Goal: Task Accomplishment & Management: Use online tool/utility

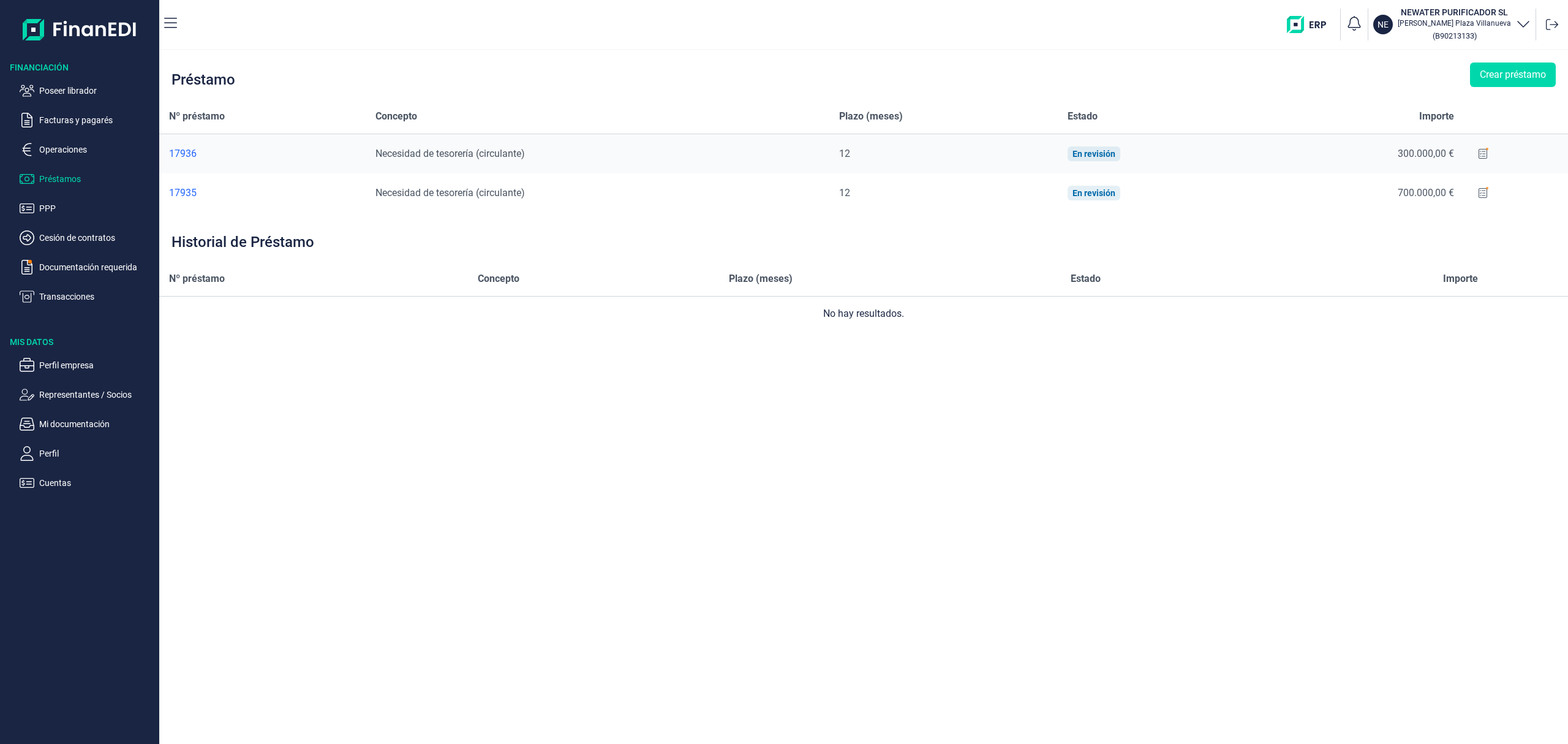
click at [77, 82] on ul "Poseer librador Facturas y pagarés Operaciones Préstamos PPP Cesión de contrato…" at bounding box center [79, 188] width 159 height 230
click at [89, 90] on p "Poseer librador" at bounding box center [96, 91] width 115 height 15
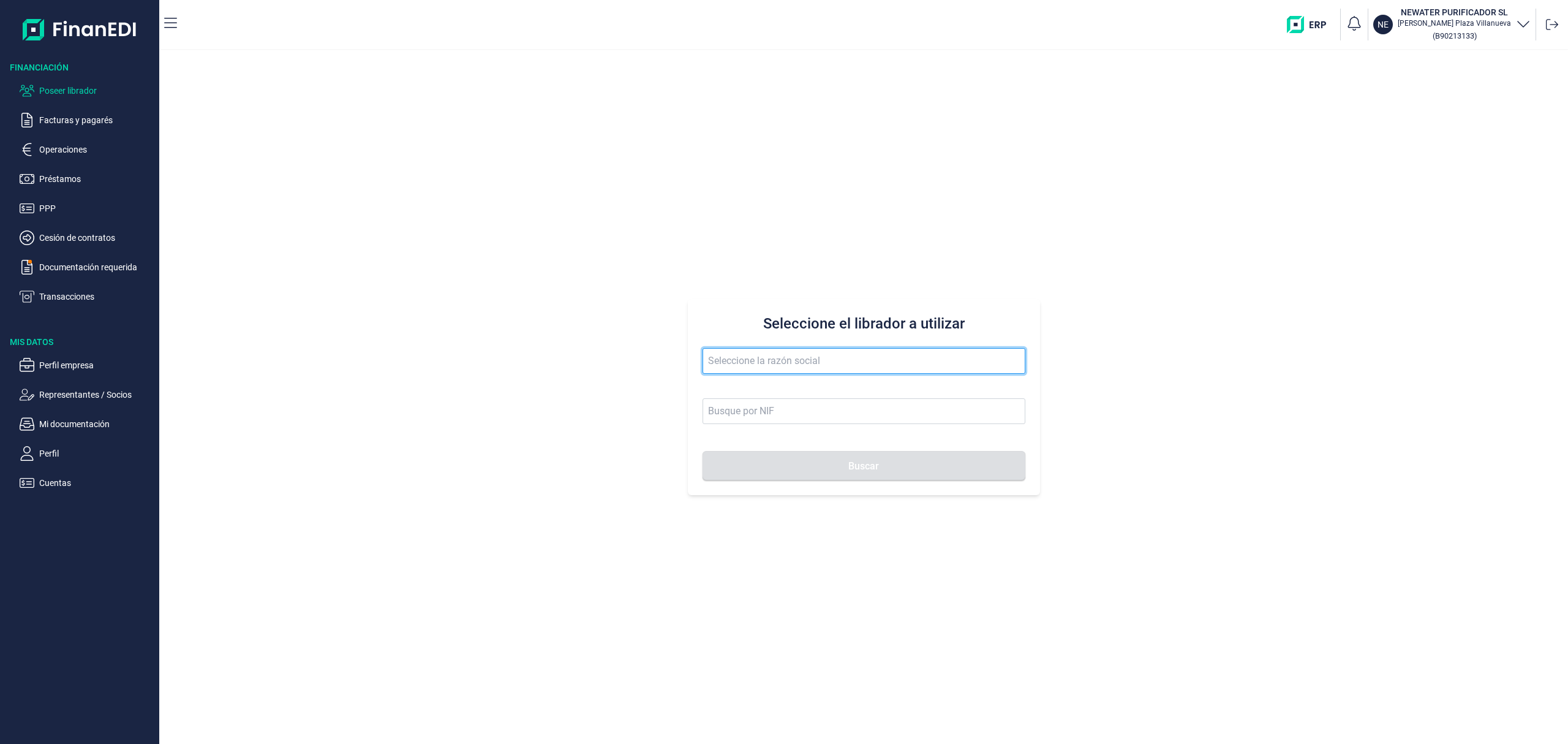
click at [781, 361] on input "text" at bounding box center [863, 361] width 323 height 26
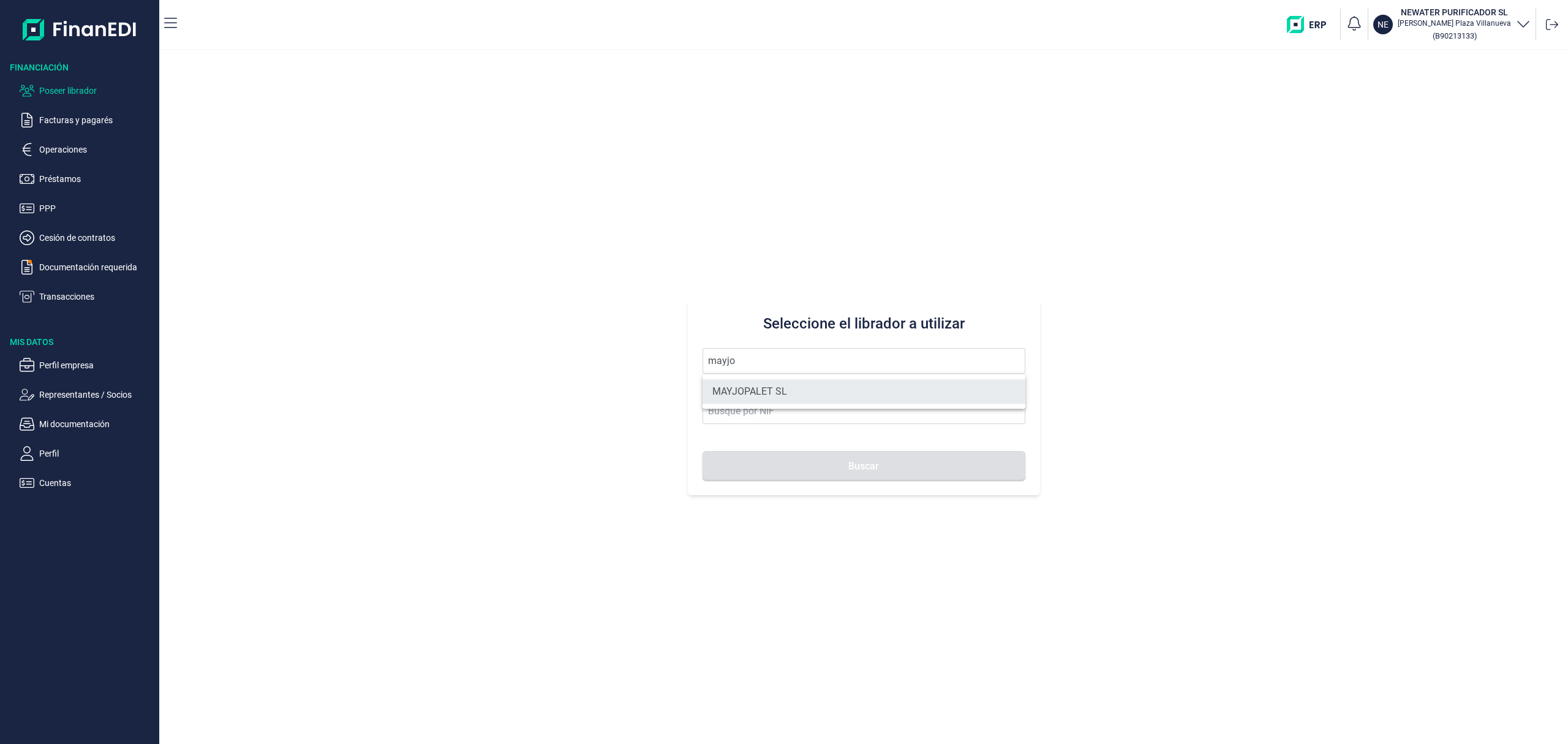
click at [797, 386] on li "MAYJOPALET SL" at bounding box center [863, 391] width 323 height 24
type input "MAYJOPALET SL"
type input "B19707991"
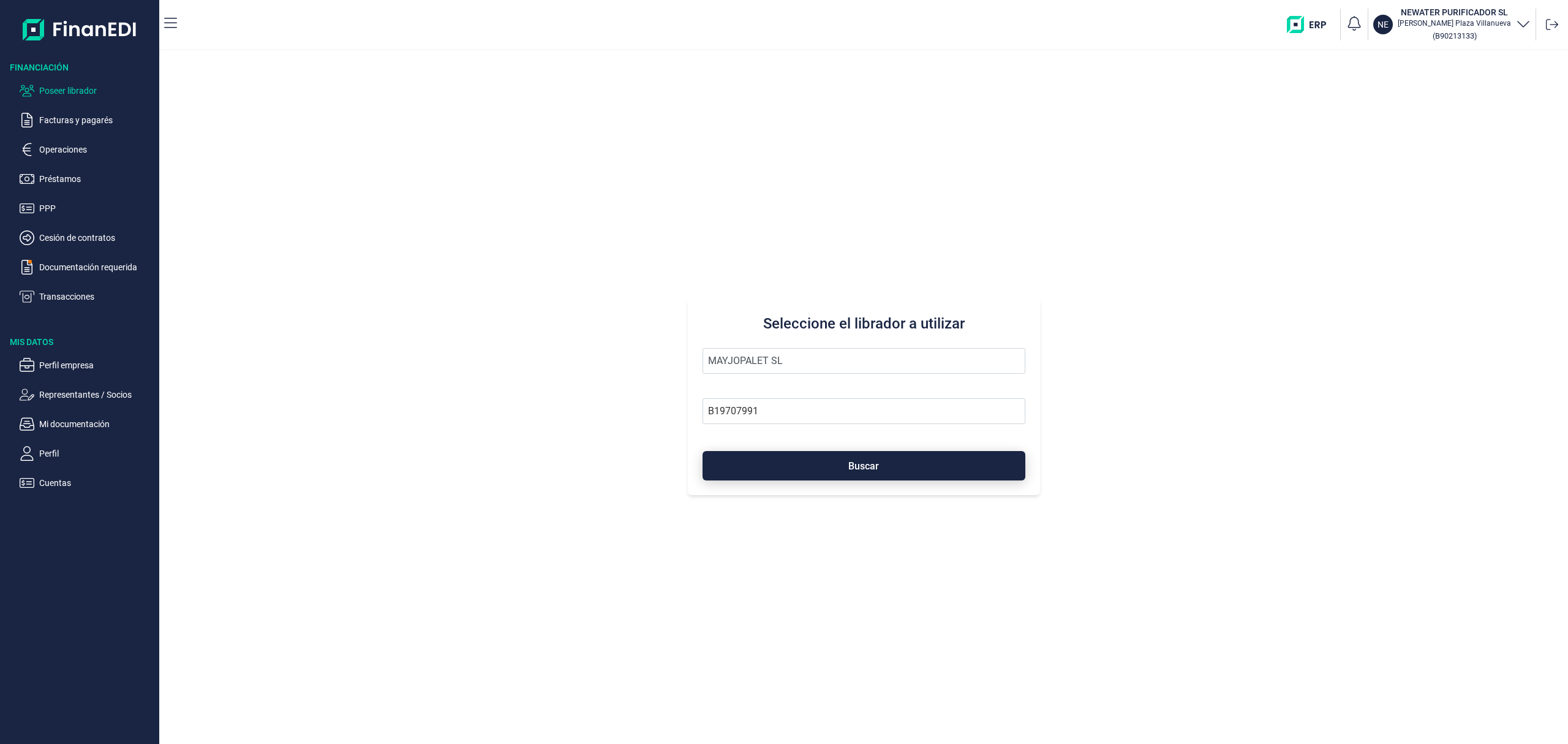
click at [812, 460] on button "Buscar" at bounding box center [863, 466] width 323 height 29
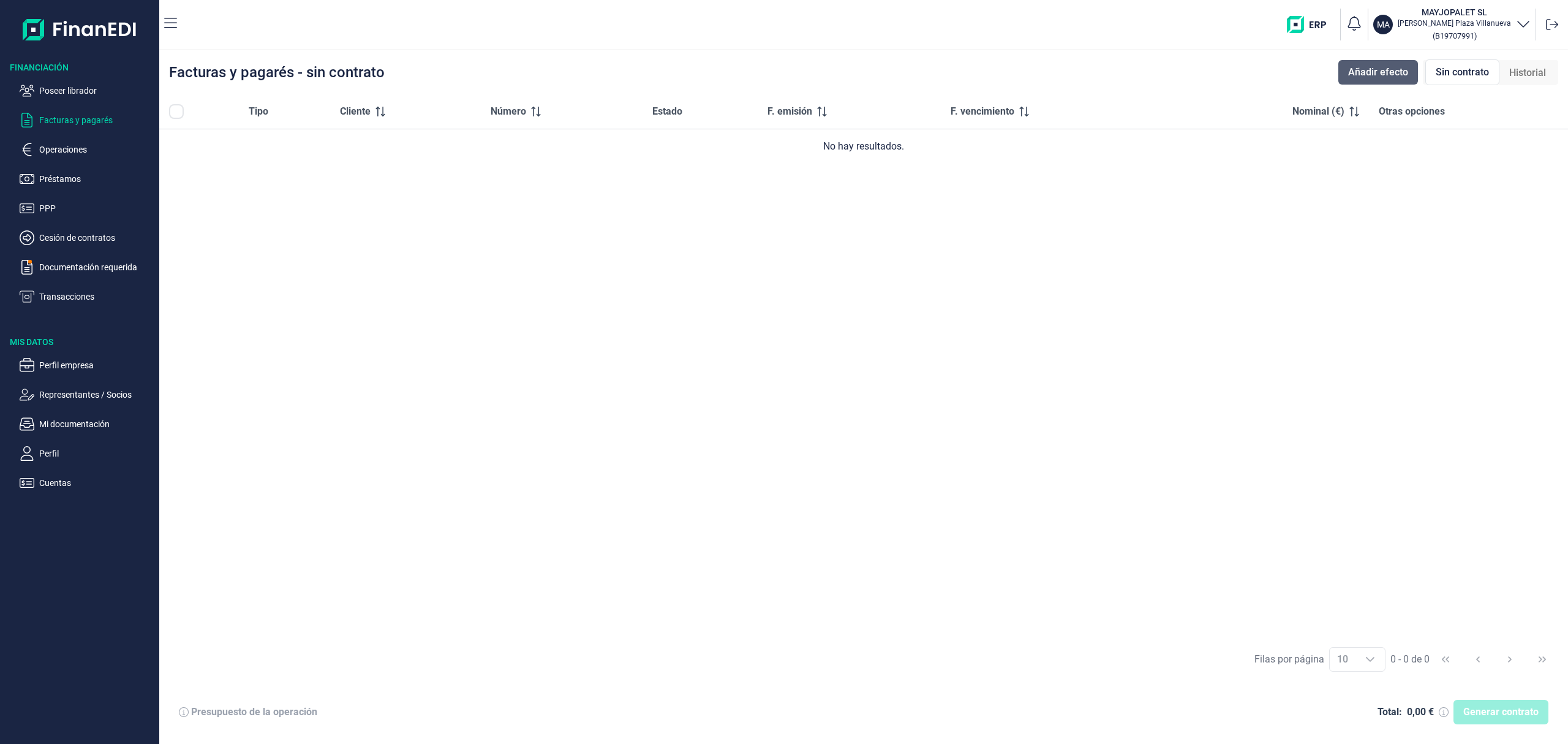
click at [1360, 72] on span "Añadir efecto" at bounding box center [1378, 72] width 60 height 15
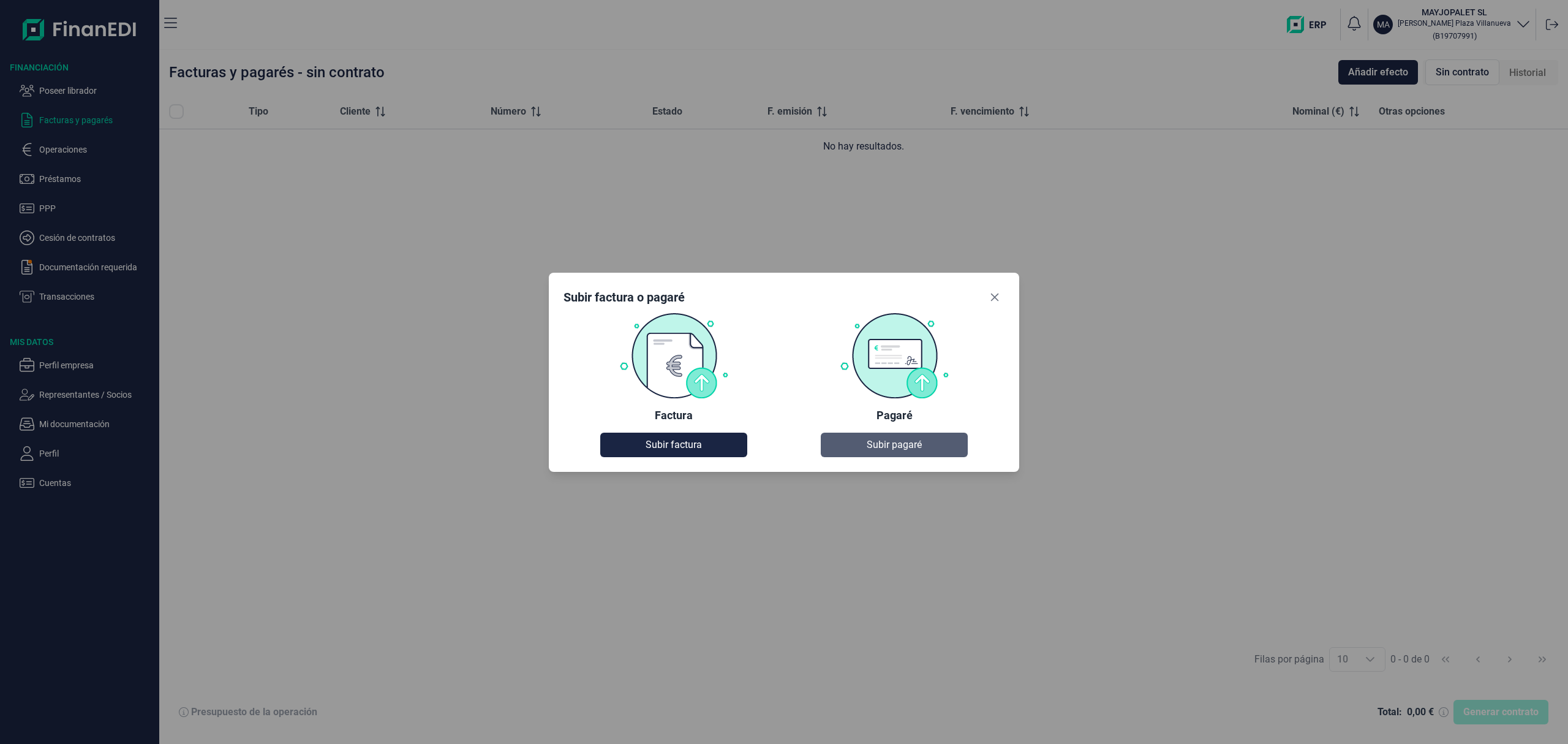
click at [895, 447] on span "Subir pagaré" at bounding box center [894, 445] width 55 height 15
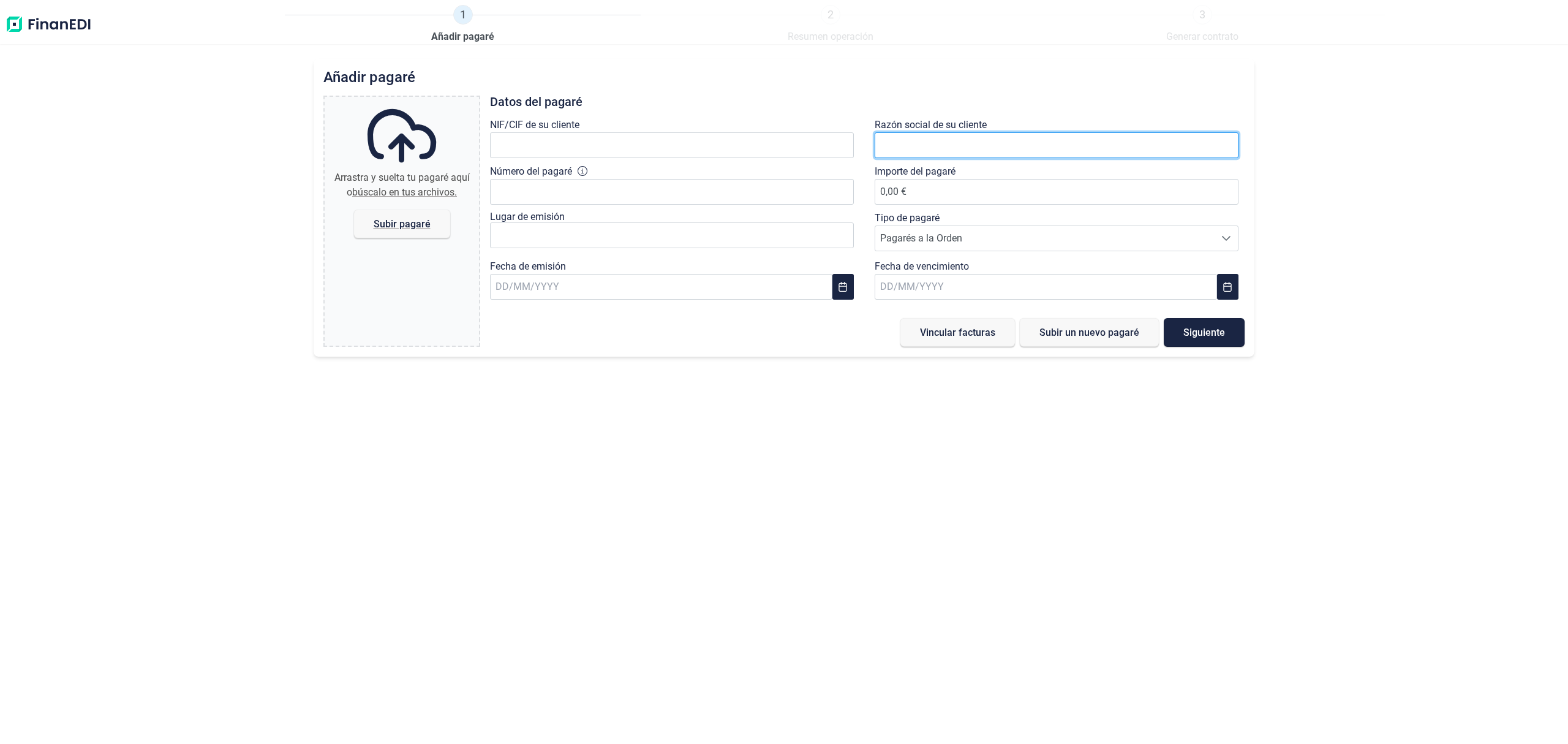
click at [919, 143] on input "text" at bounding box center [1056, 146] width 364 height 26
type input "SAN MARCOS CIP"
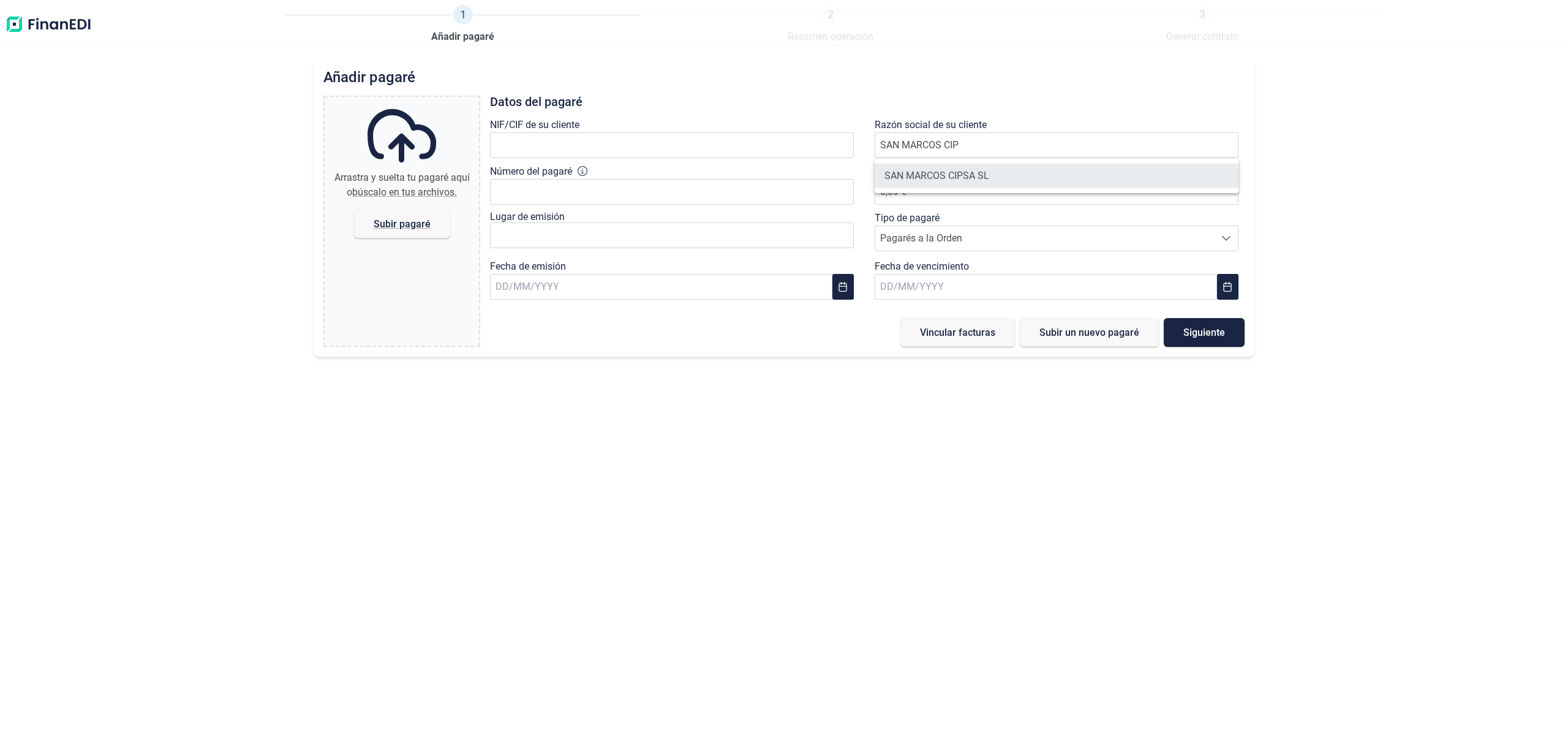
click at [997, 172] on li "SAN MARCOS CIPSA SL" at bounding box center [1056, 176] width 364 height 24
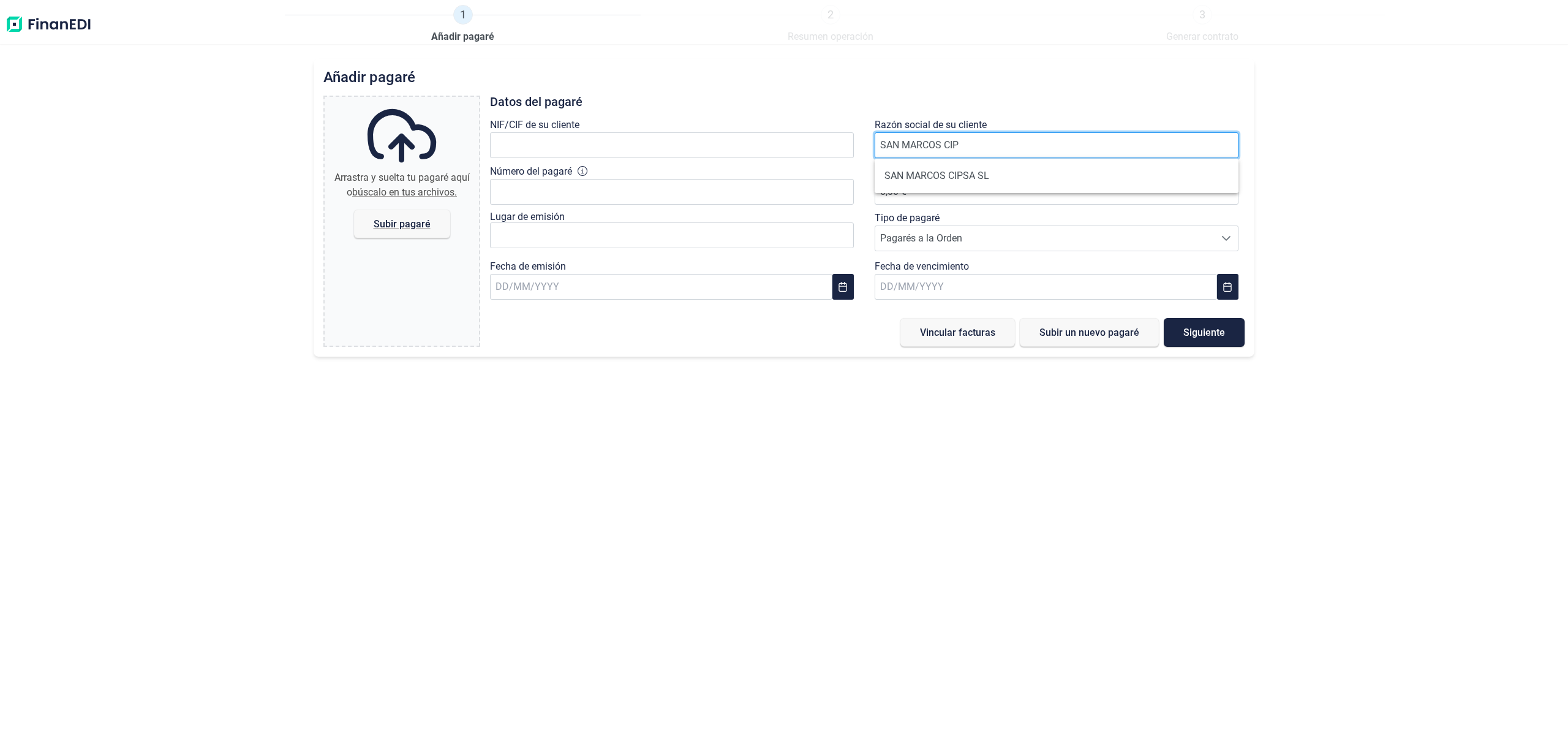
type input "B64310741"
type input "SAN MARCOS CIPSA SL"
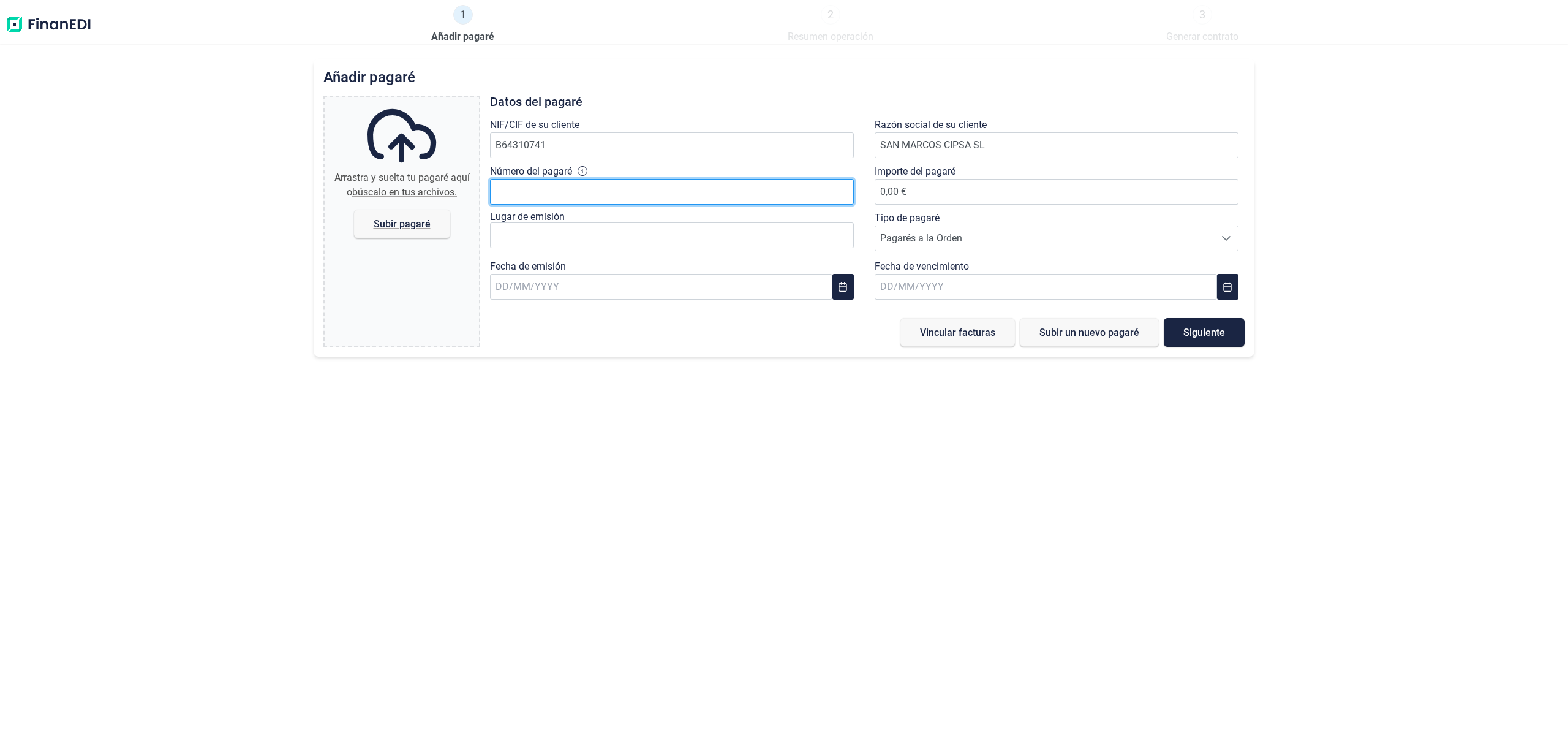
click at [518, 199] on input "Número del pagaré" at bounding box center [672, 192] width 364 height 26
type input "56797862"
type input "84.518,50 €"
click at [644, 281] on input "text" at bounding box center [661, 287] width 342 height 26
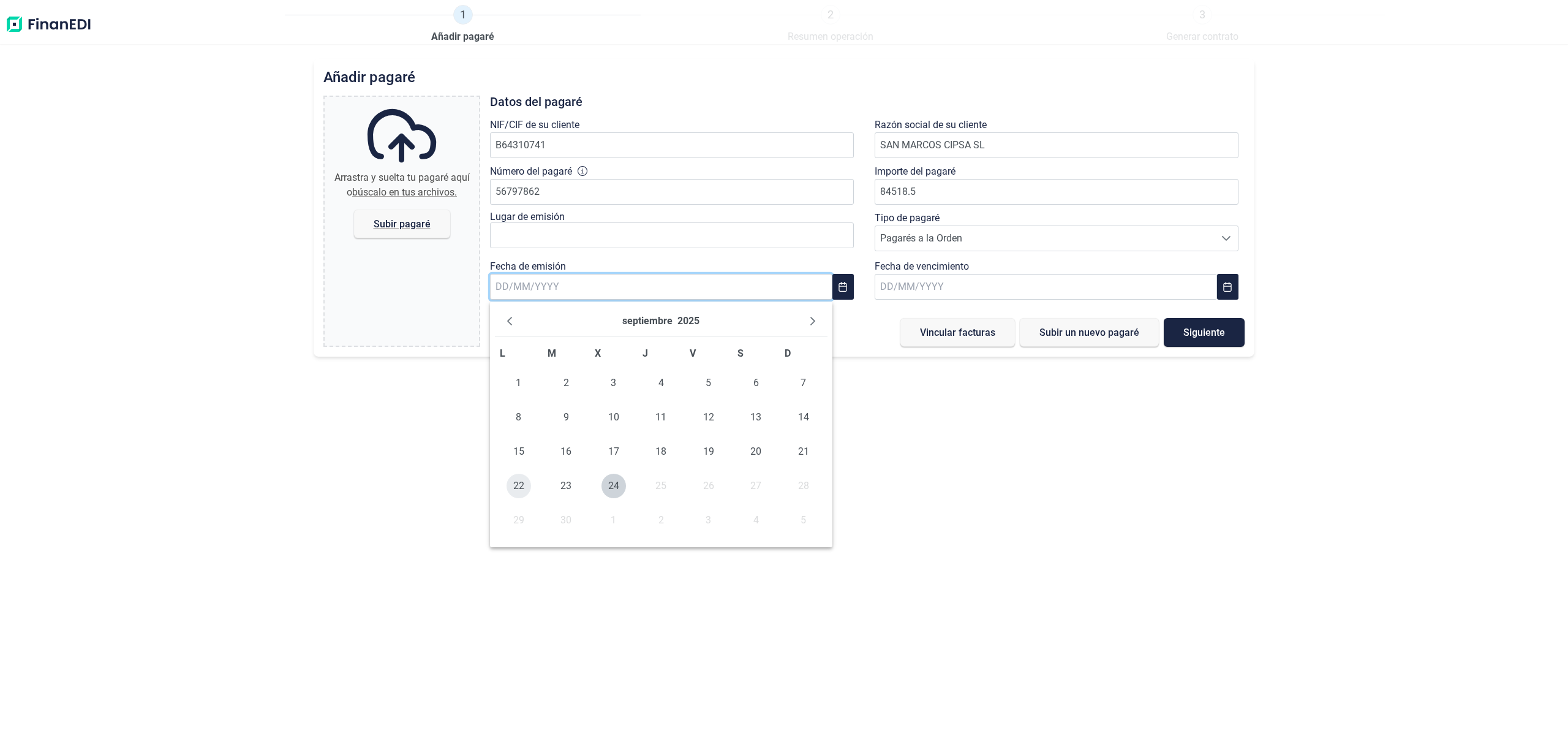
click at [520, 485] on span "22" at bounding box center [519, 485] width 24 height 24
type input "[DATE]"
click at [905, 281] on input "text" at bounding box center [1045, 287] width 342 height 26
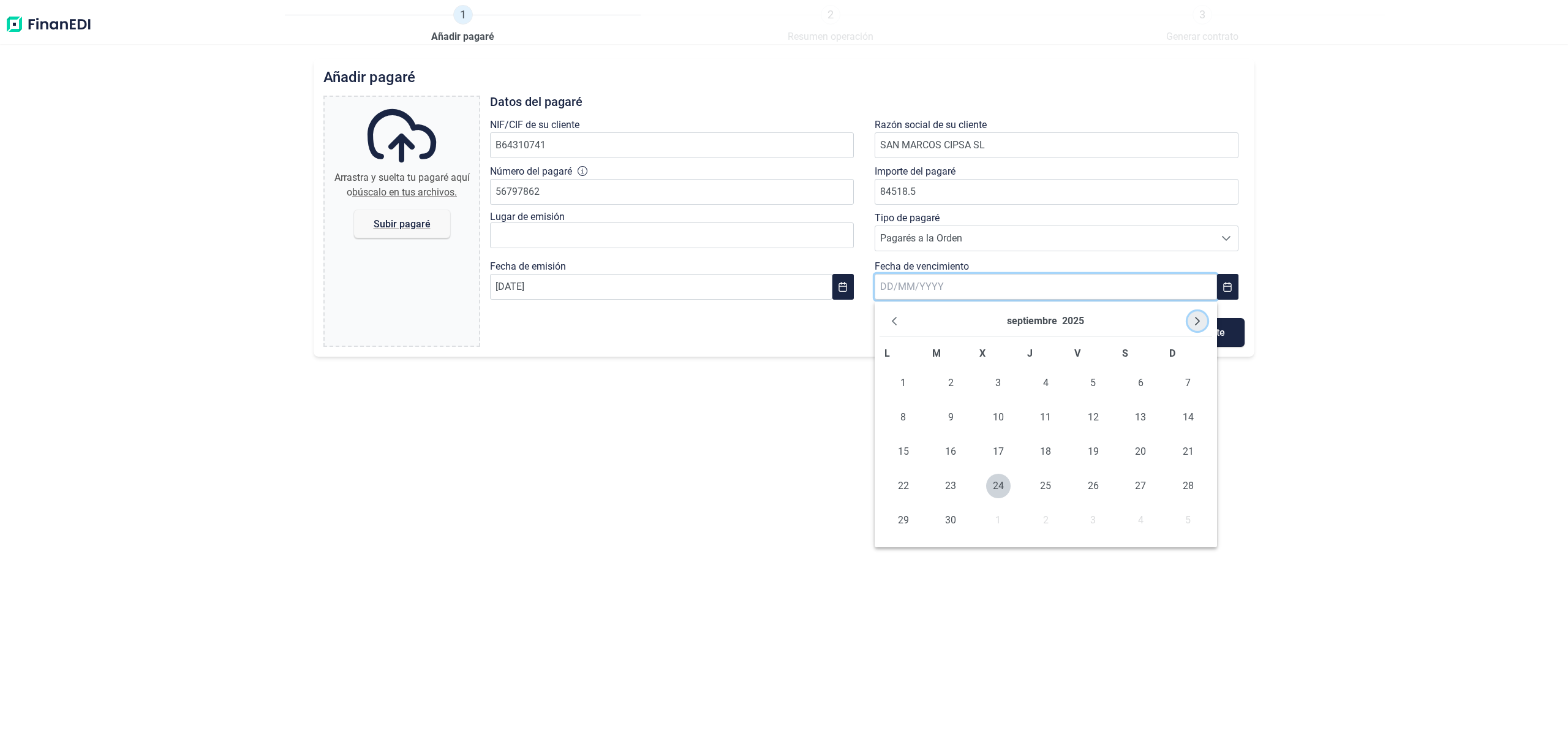
click at [1199, 319] on button "Next Month" at bounding box center [1197, 321] width 20 height 20
click at [1199, 319] on icon "Next Month" at bounding box center [1197, 321] width 9 height 9
click at [1147, 496] on span "22" at bounding box center [1140, 485] width 24 height 24
type input "[DATE]"
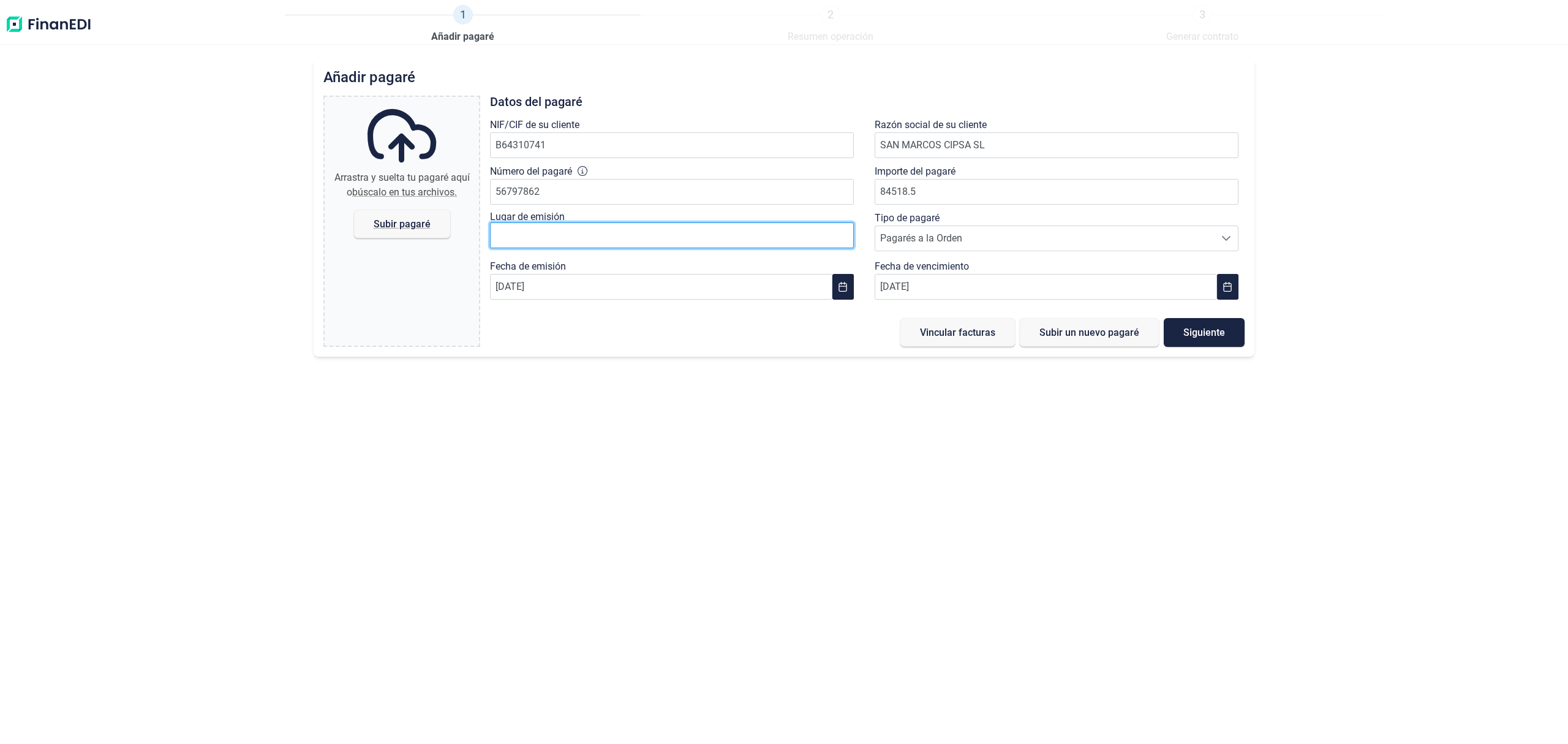
click at [544, 241] on input "text" at bounding box center [672, 235] width 364 height 26
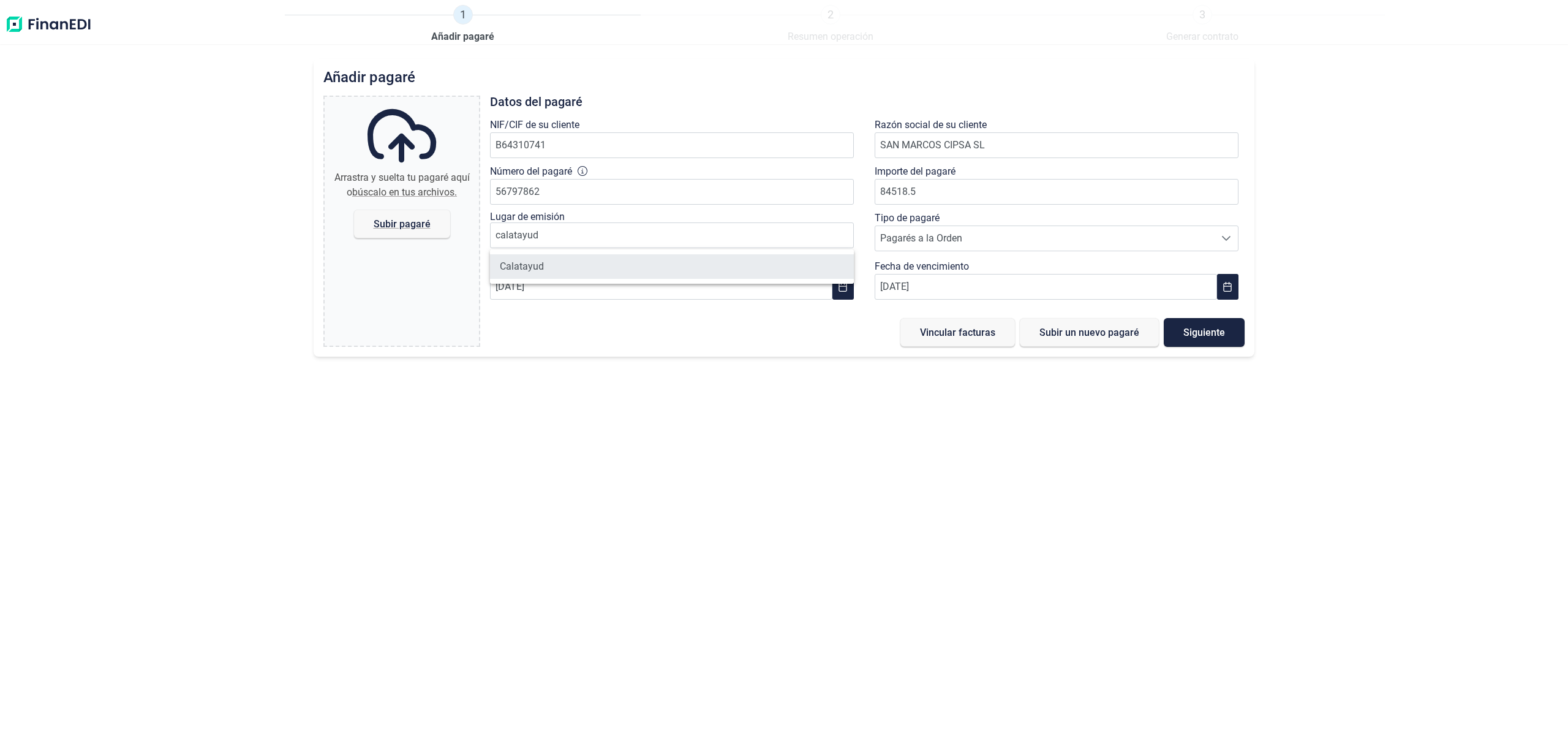
drag, startPoint x: 554, startPoint y: 267, endPoint x: 547, endPoint y: 263, distance: 8.1
click at [554, 266] on li "Calatayud" at bounding box center [672, 266] width 364 height 24
type input "Calatayud"
click at [383, 226] on span "Subir pagaré" at bounding box center [402, 223] width 57 height 9
click at [383, 101] on input "Arrastra y suelta tu pagaré aquí o búscalo en tus archivos. Subir pagaré" at bounding box center [401, 98] width 154 height 3
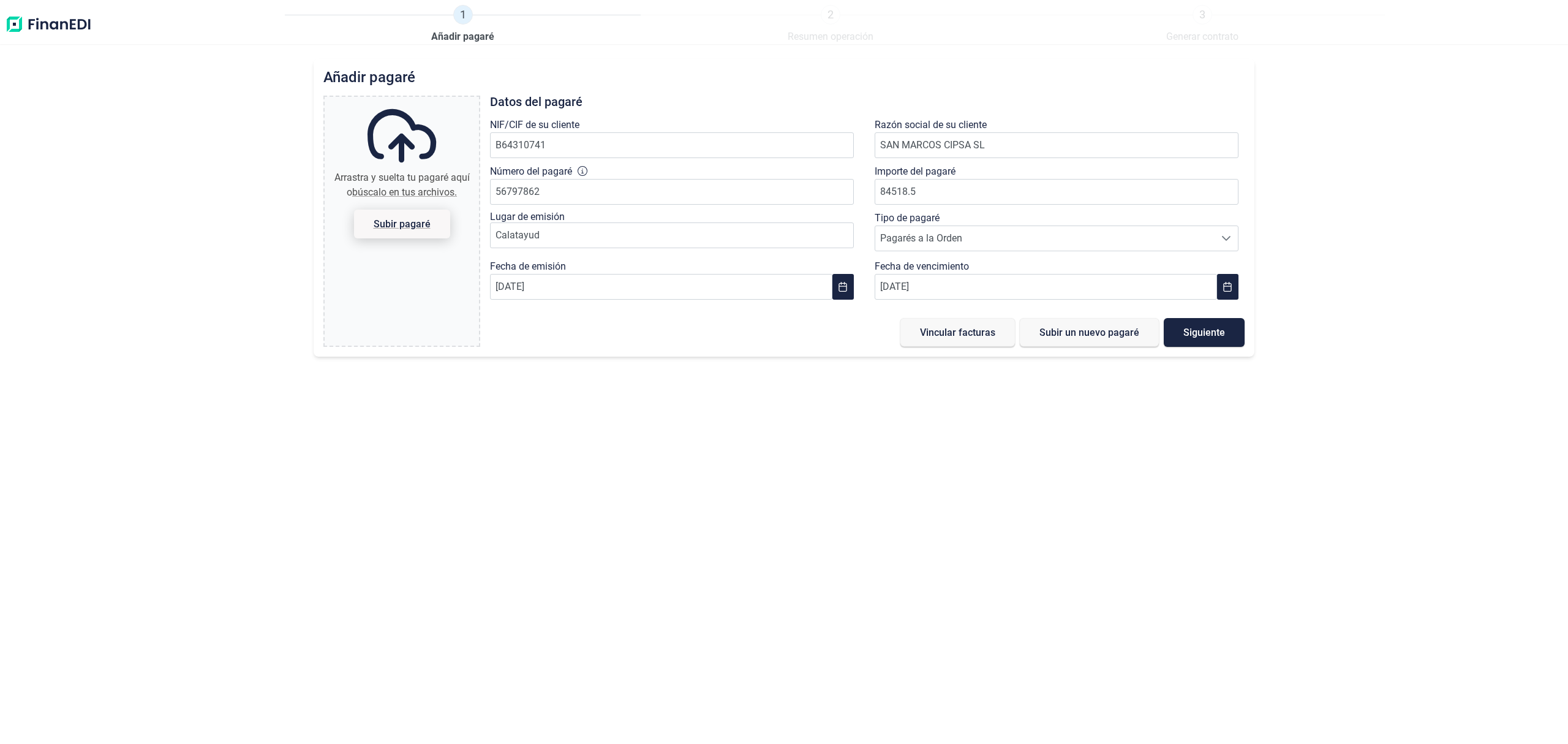
type input "C:\fakepath\WhatsApp Image [DATE] 13.43.03.jpeg"
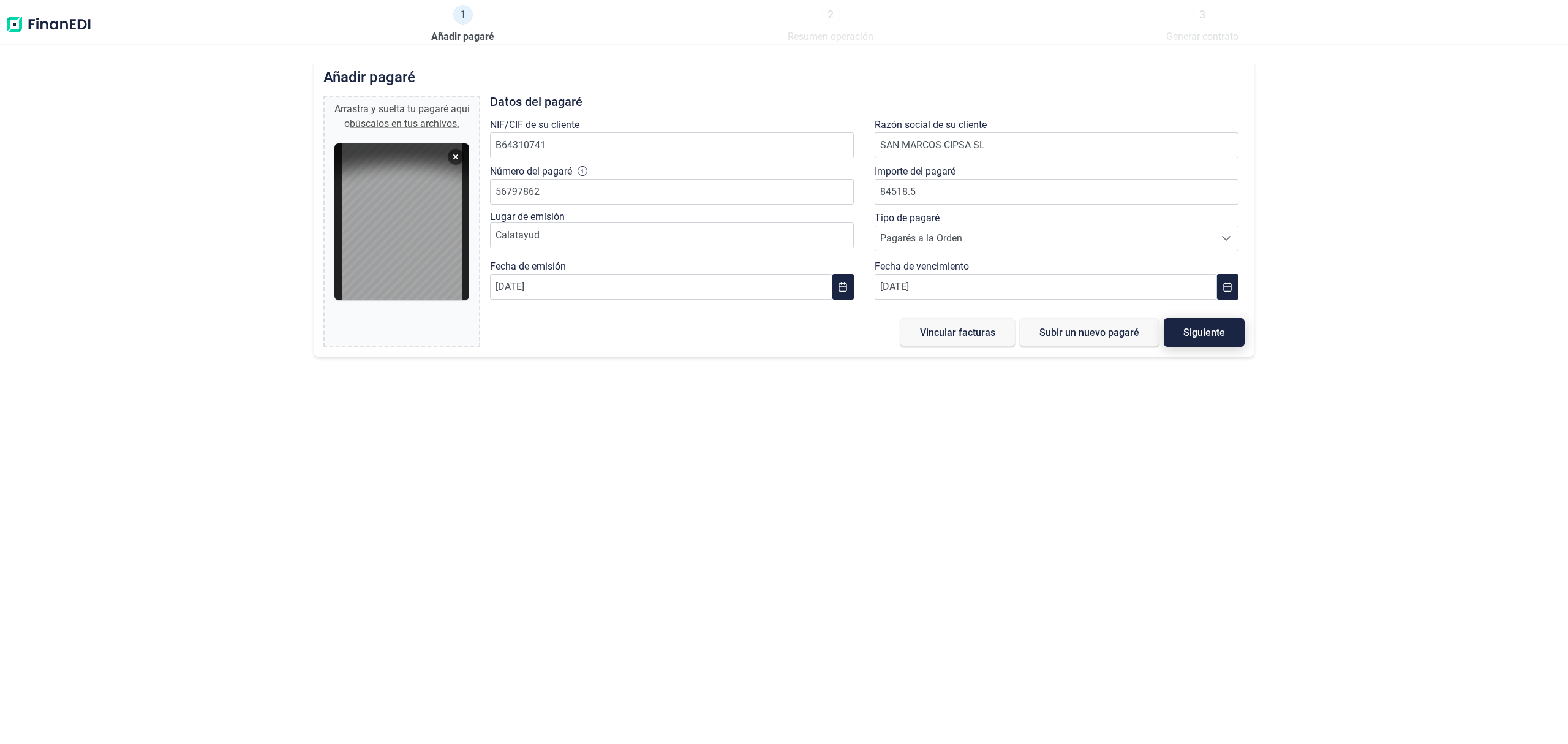
click at [1215, 337] on span "Siguiente" at bounding box center [1204, 332] width 41 height 9
type input "0,00 €"
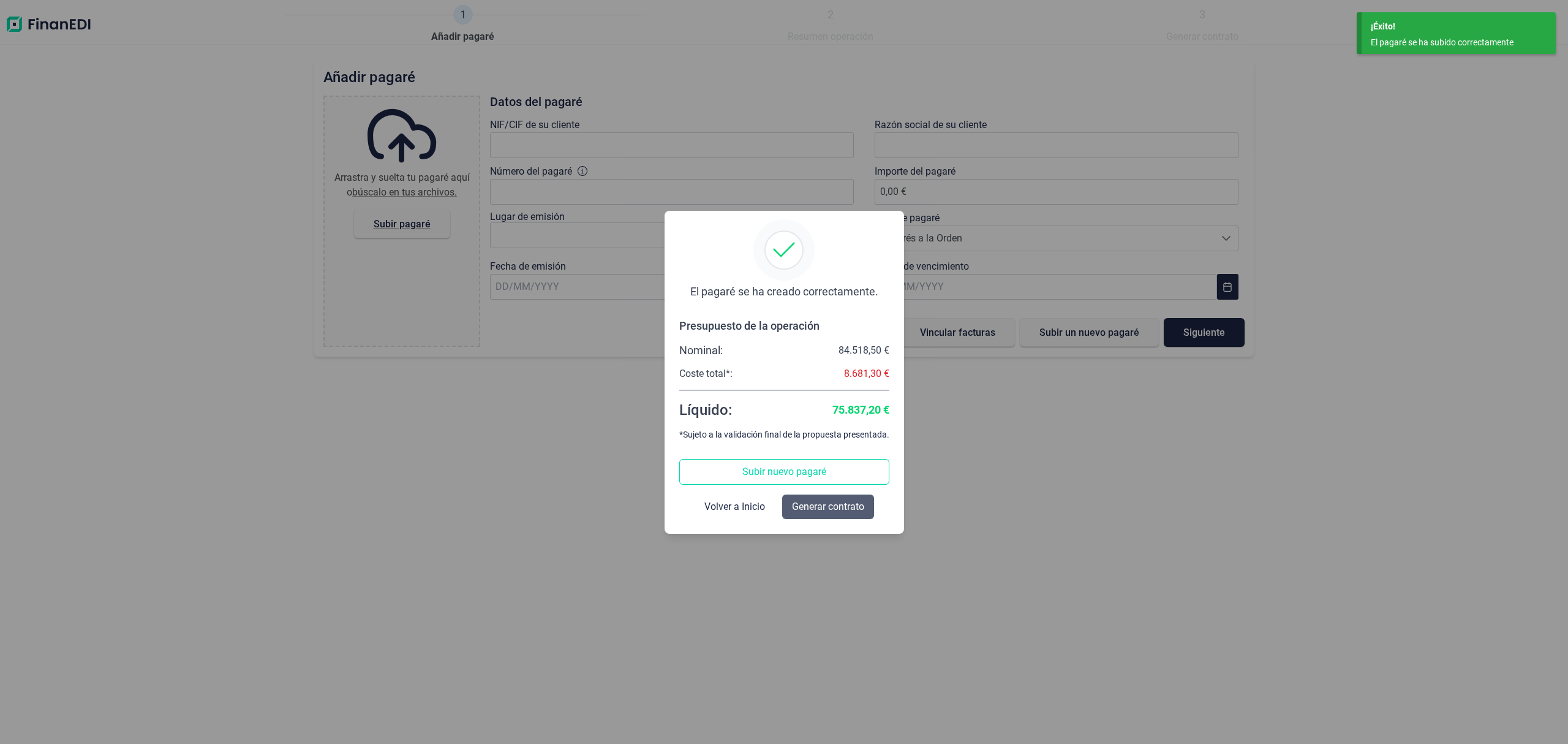
click at [823, 503] on span "Generar contrato" at bounding box center [828, 506] width 72 height 15
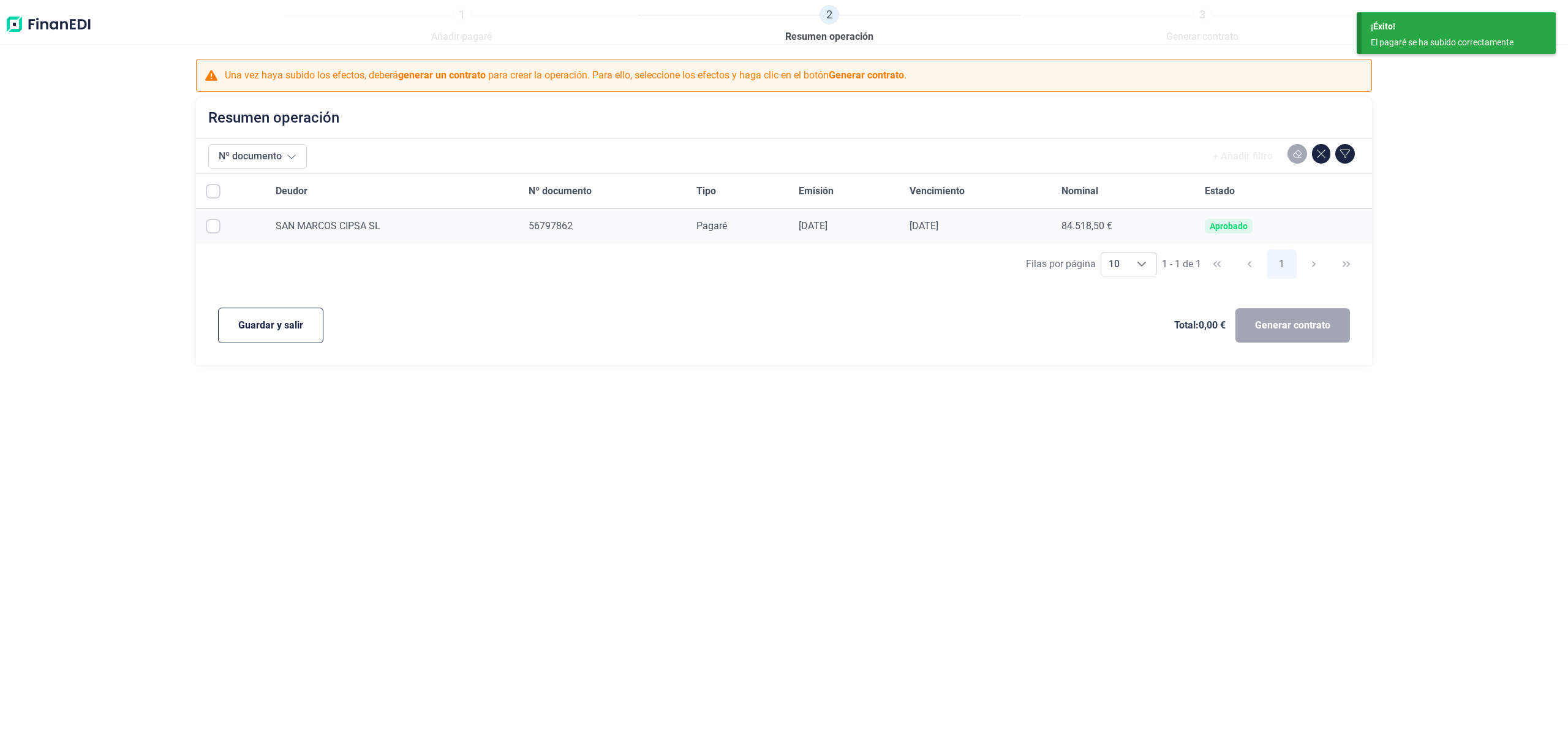
checkbox input "true"
click at [1310, 320] on span "Generar contrato" at bounding box center [1291, 325] width 75 height 15
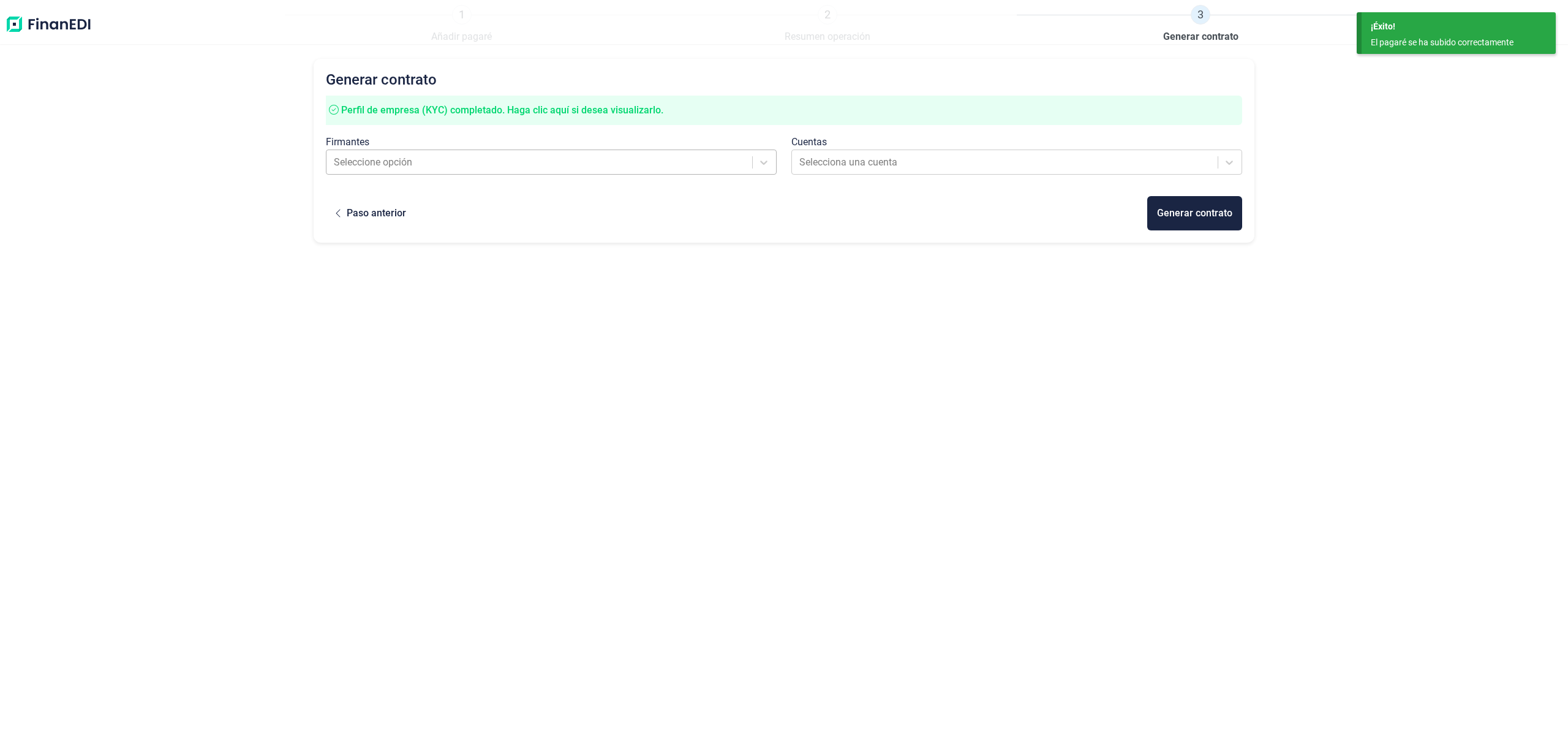
click at [365, 162] on div at bounding box center [539, 162] width 413 height 17
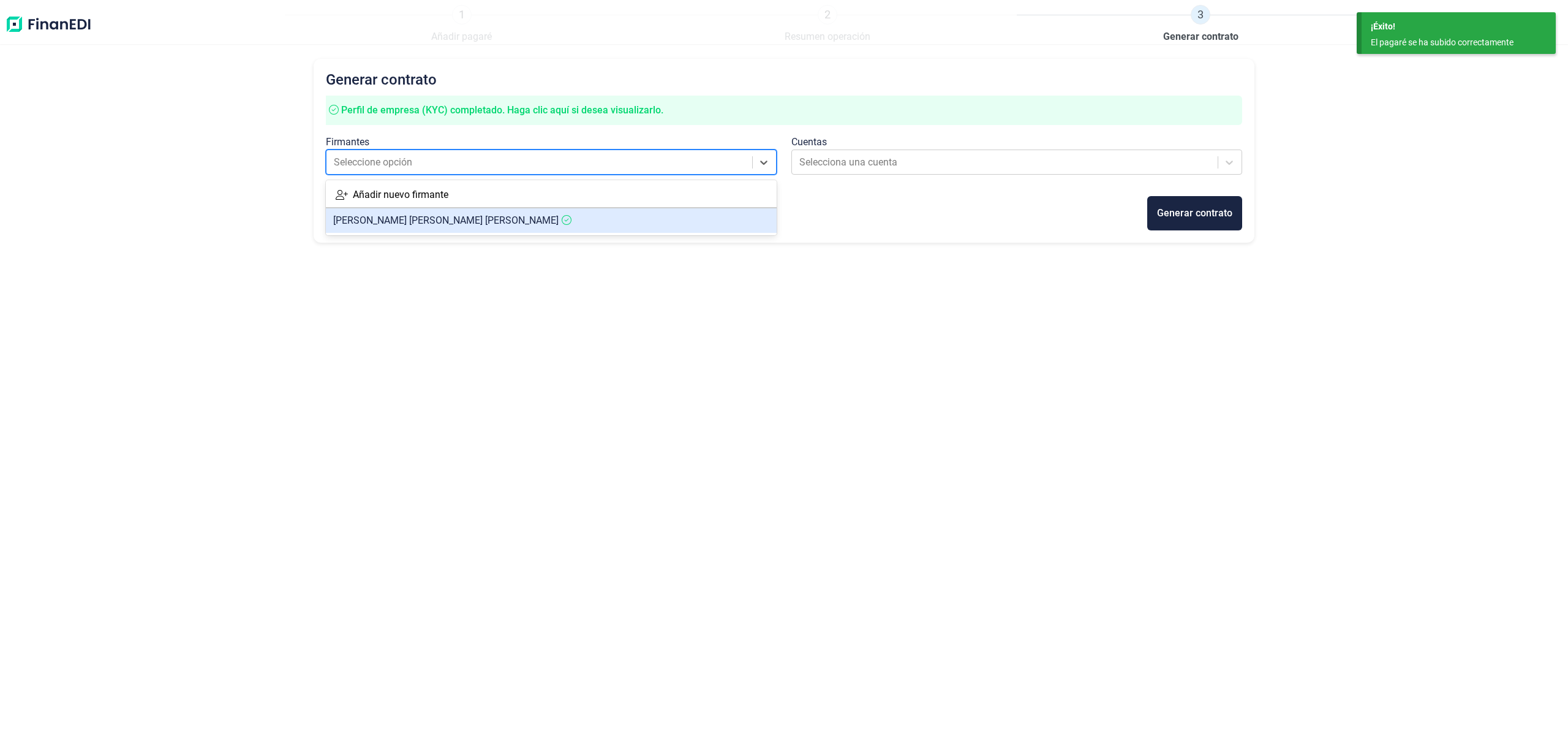
click at [377, 221] on span "[PERSON_NAME] [PERSON_NAME]" at bounding box center [446, 221] width 226 height 12
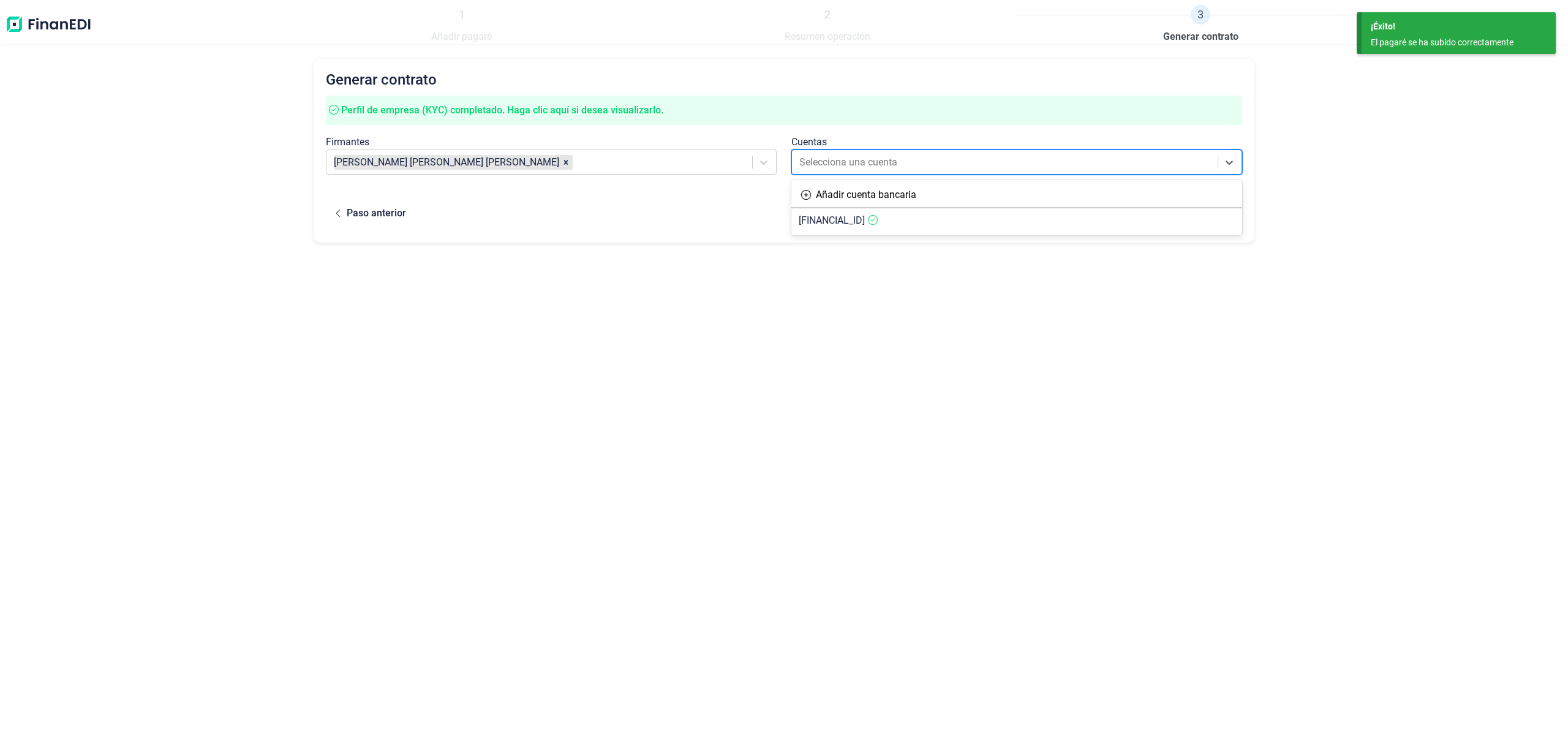
drag, startPoint x: 889, startPoint y: 169, endPoint x: 894, endPoint y: 212, distance: 43.3
click at [887, 168] on div at bounding box center [1005, 162] width 413 height 17
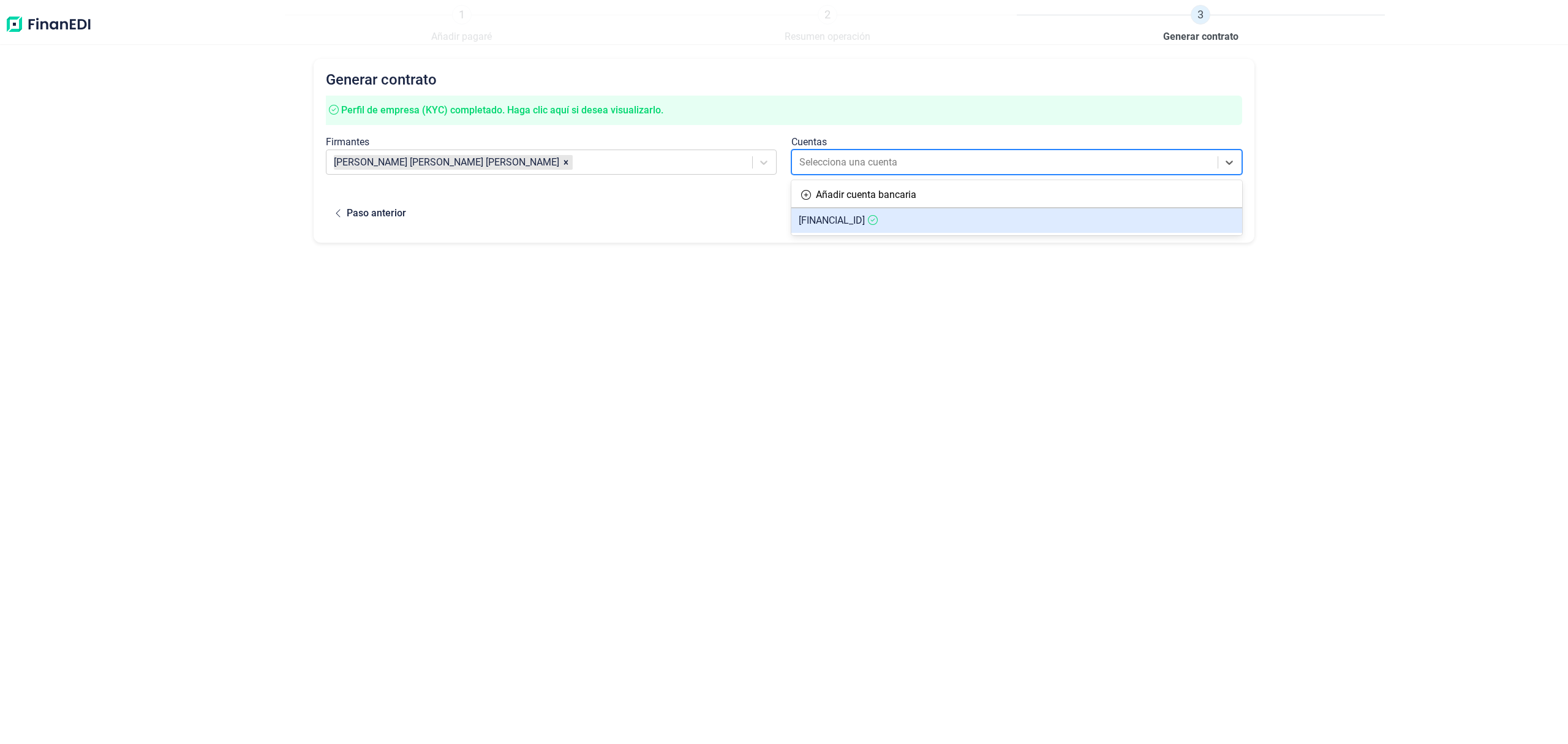
click at [865, 219] on span "[FINANCIAL_ID]" at bounding box center [831, 221] width 66 height 12
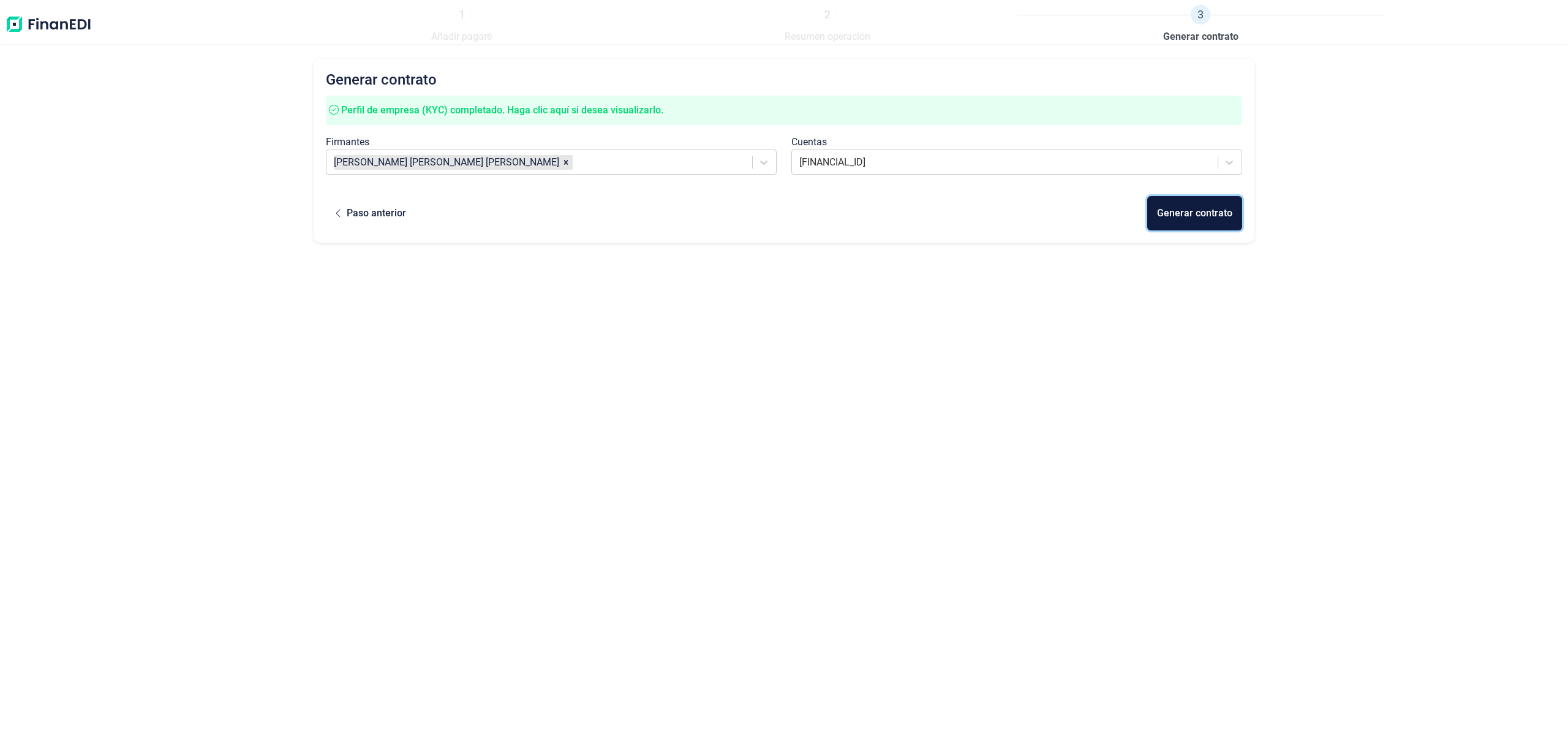
click at [1177, 209] on div "Generar contrato" at bounding box center [1194, 213] width 75 height 15
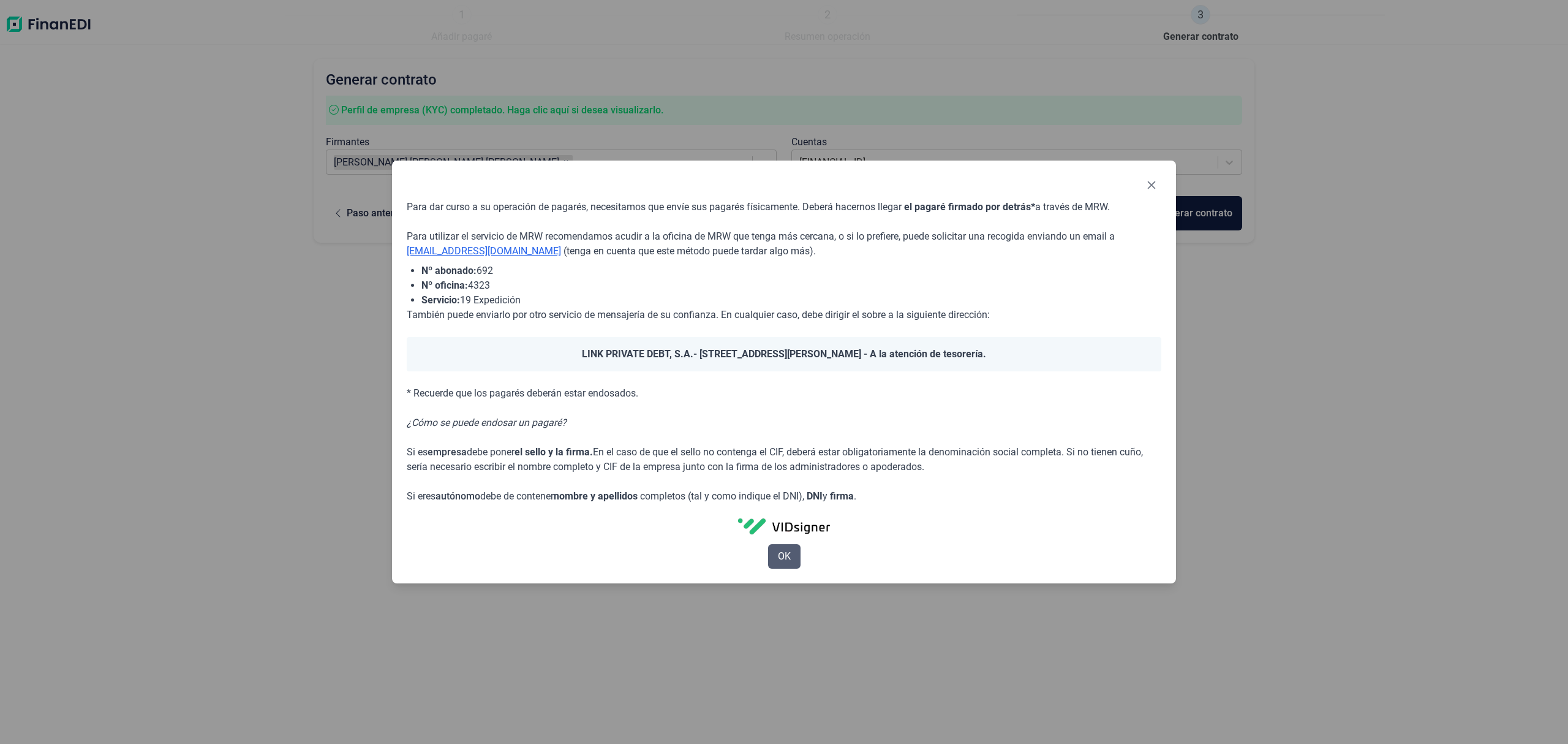
click at [785, 558] on span "OK" at bounding box center [784, 556] width 13 height 15
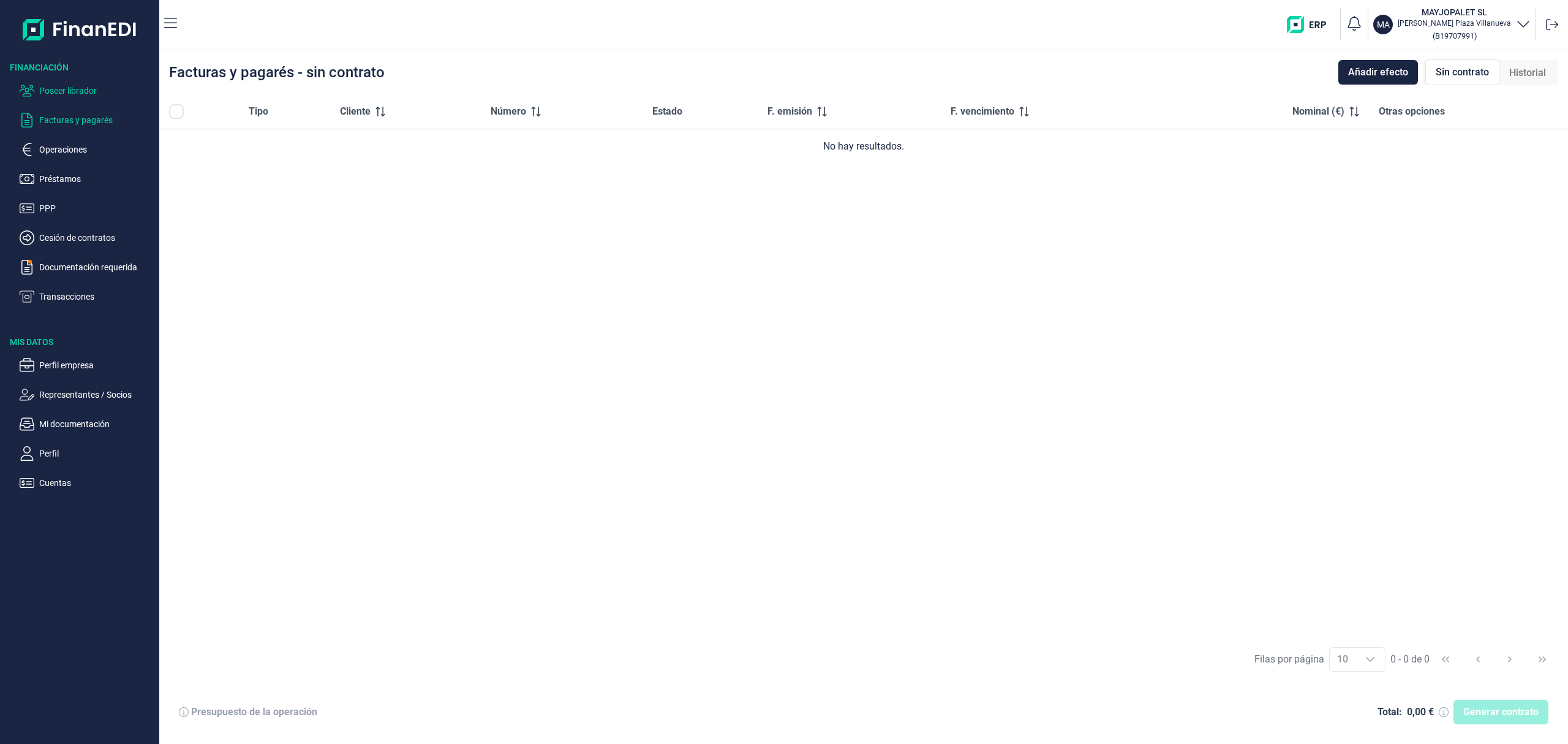
drag, startPoint x: 84, startPoint y: 91, endPoint x: 121, endPoint y: 137, distance: 59.0
click at [84, 91] on p "Poseer librador" at bounding box center [96, 91] width 115 height 15
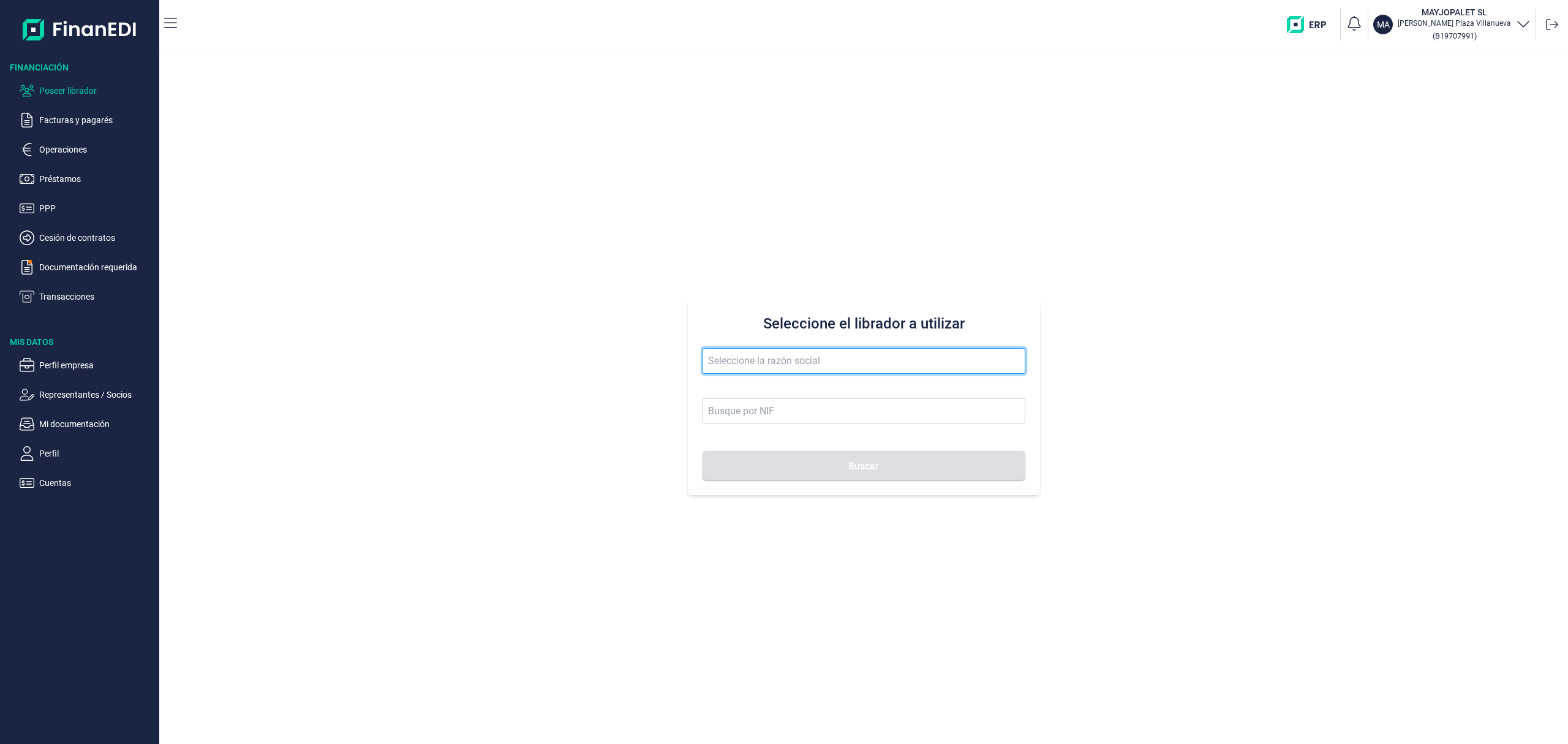
click at [706, 355] on input "text" at bounding box center [863, 361] width 323 height 26
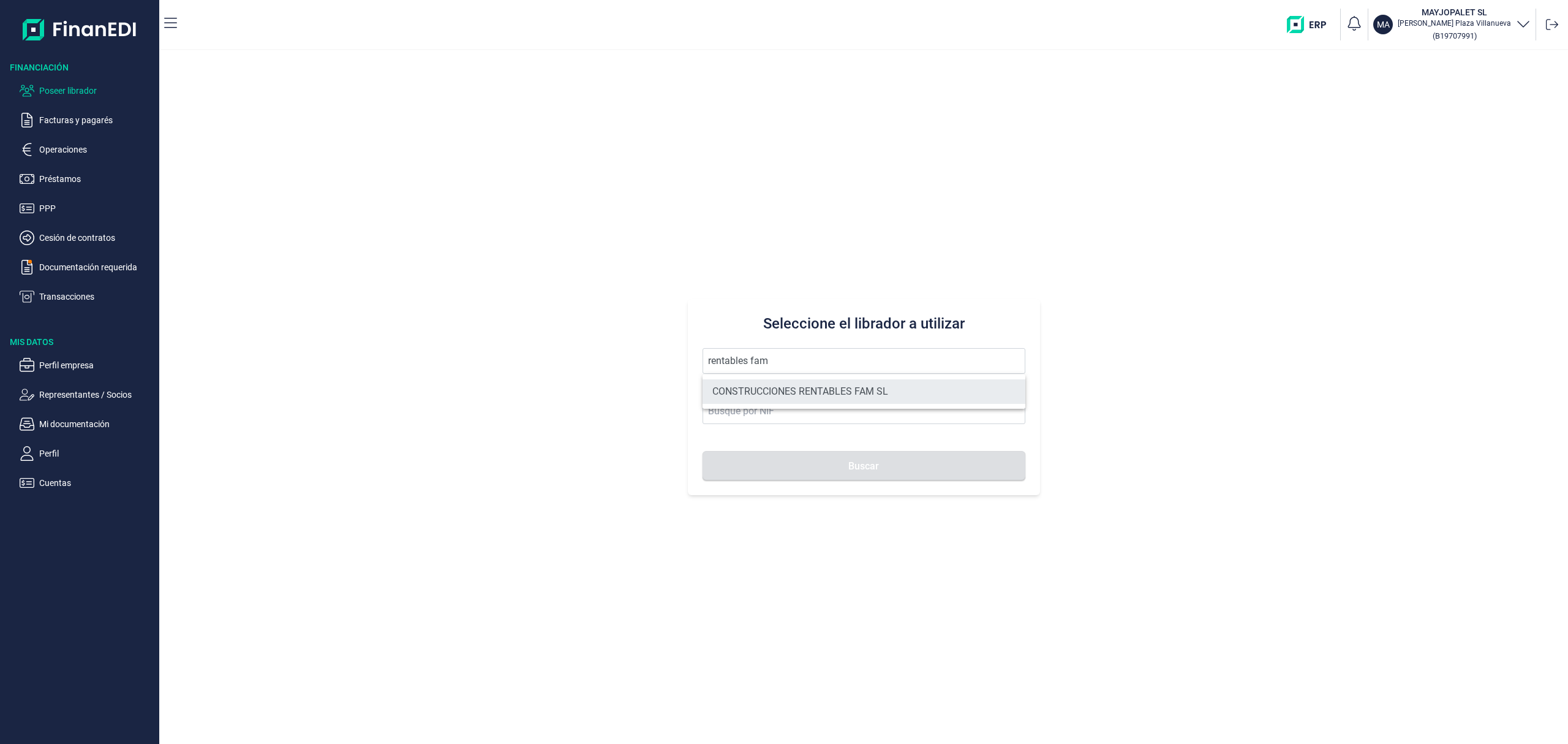
click at [812, 386] on li "CONSTRUCCIONES RENTABLES FAM SL" at bounding box center [863, 391] width 323 height 24
type input "CONSTRUCCIONES RENTABLES FAM SL"
type input "B93653566"
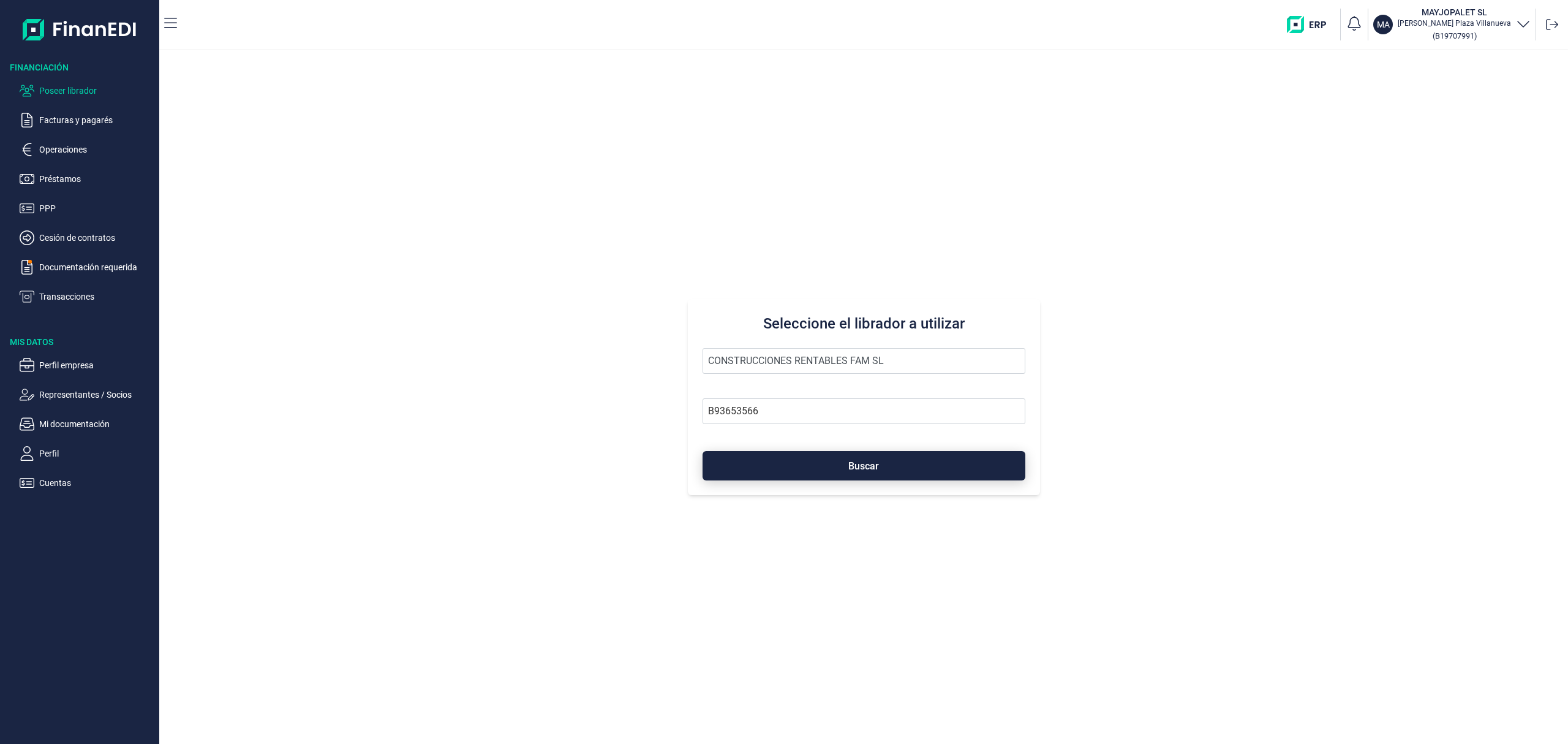
click at [836, 465] on button "Buscar" at bounding box center [863, 466] width 323 height 29
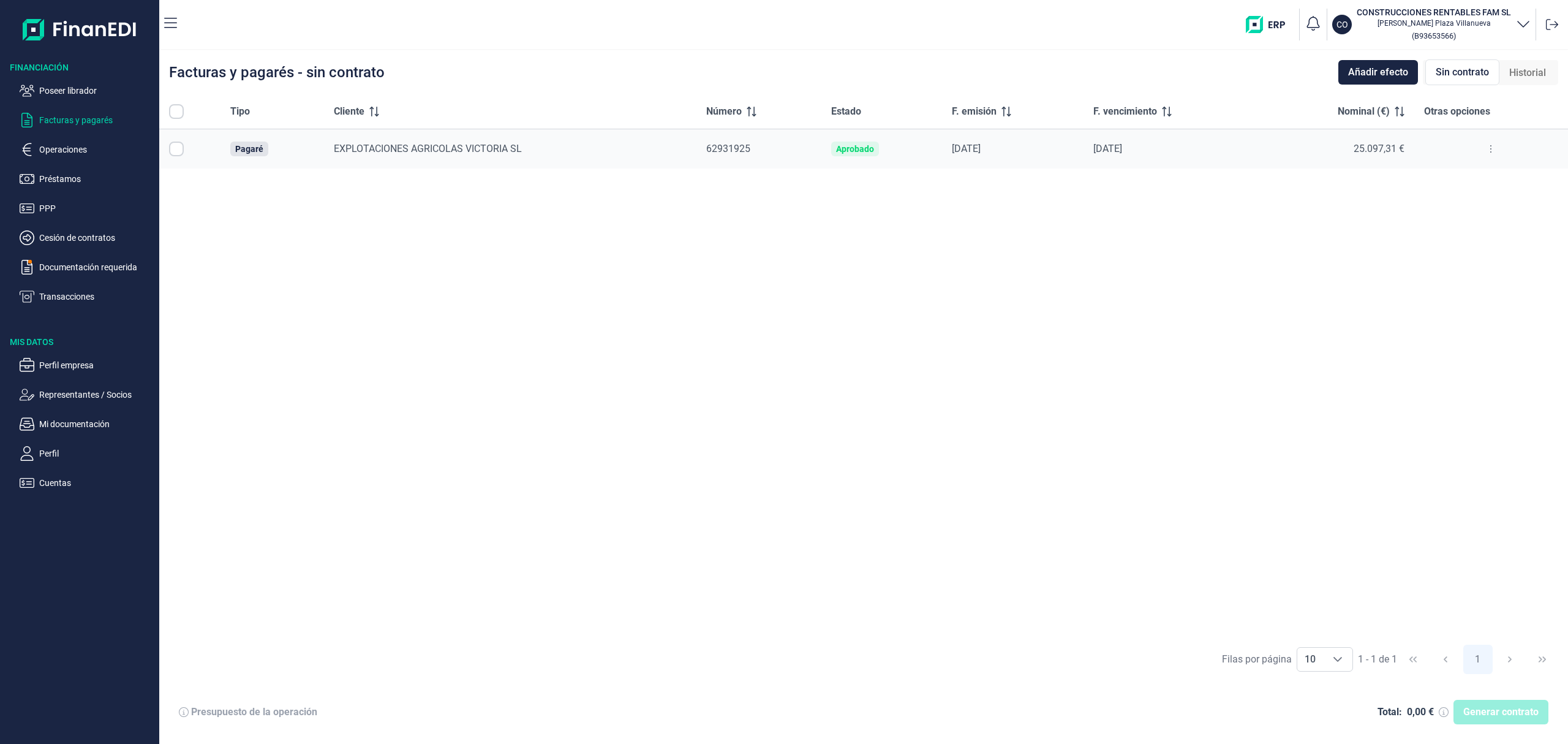
checkbox input "true"
click at [1484, 713] on span "Generar contrato" at bounding box center [1500, 711] width 75 height 15
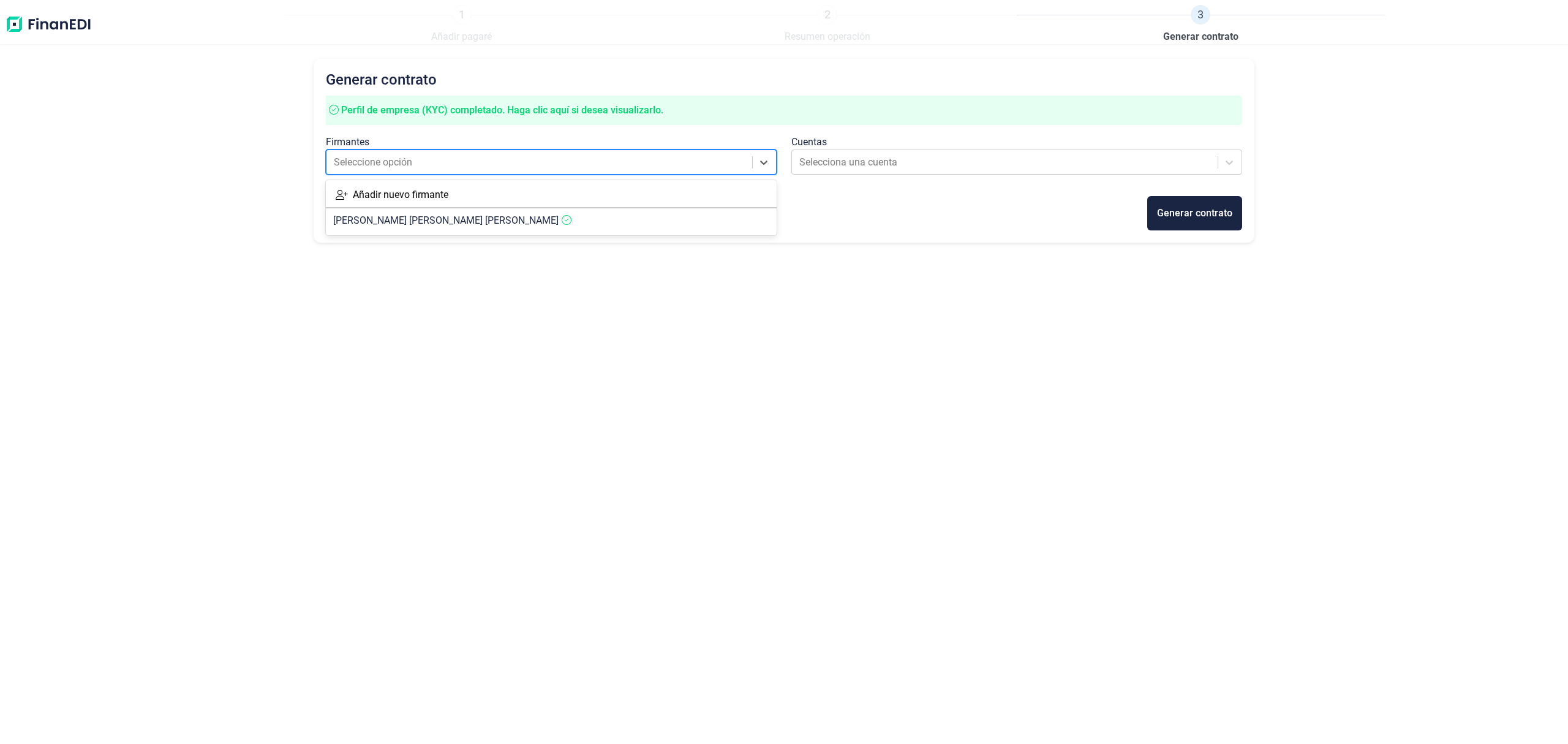
drag, startPoint x: 488, startPoint y: 162, endPoint x: 469, endPoint y: 195, distance: 38.1
click at [486, 162] on div at bounding box center [539, 162] width 413 height 17
drag, startPoint x: 466, startPoint y: 221, endPoint x: 753, endPoint y: 226, distance: 287.0
click at [467, 221] on article "[PERSON_NAME]" at bounding box center [551, 221] width 451 height 24
drag, startPoint x: 871, startPoint y: 153, endPoint x: 878, endPoint y: 172, distance: 20.2
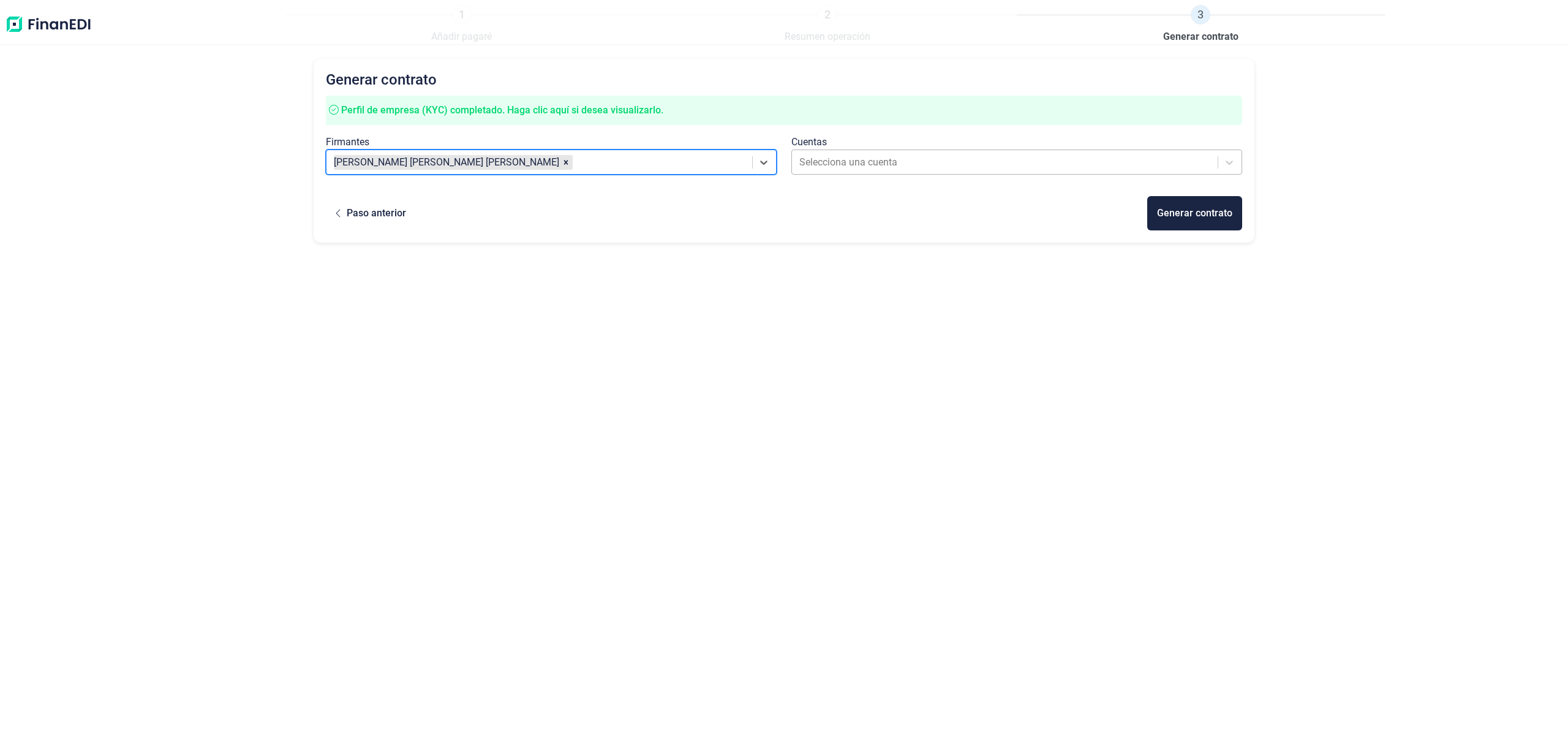
click at [871, 153] on div "Selecciona una cuenta" at bounding box center [1005, 163] width 425 height 22
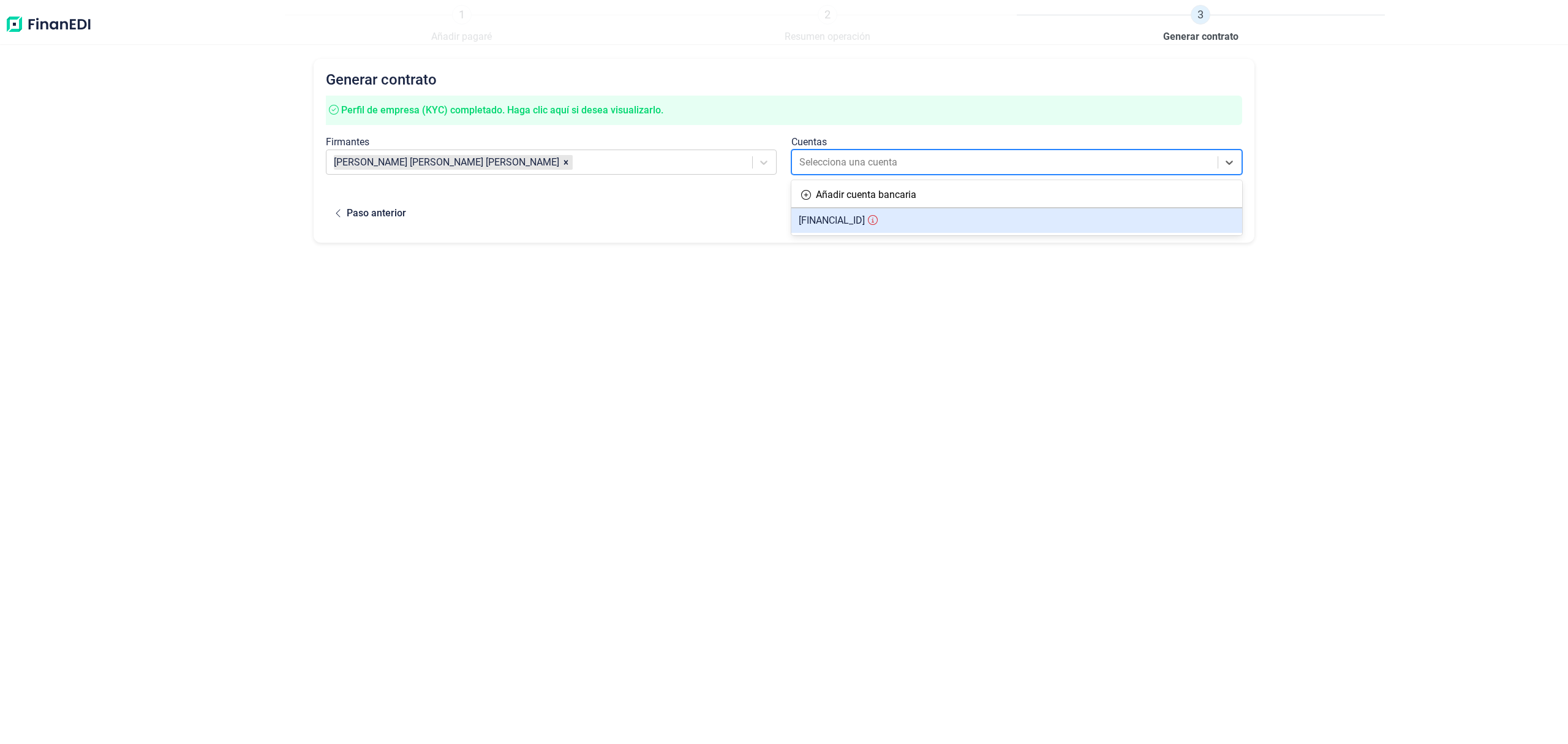
click at [865, 218] on span "[FINANCIAL_ID]" at bounding box center [831, 221] width 66 height 12
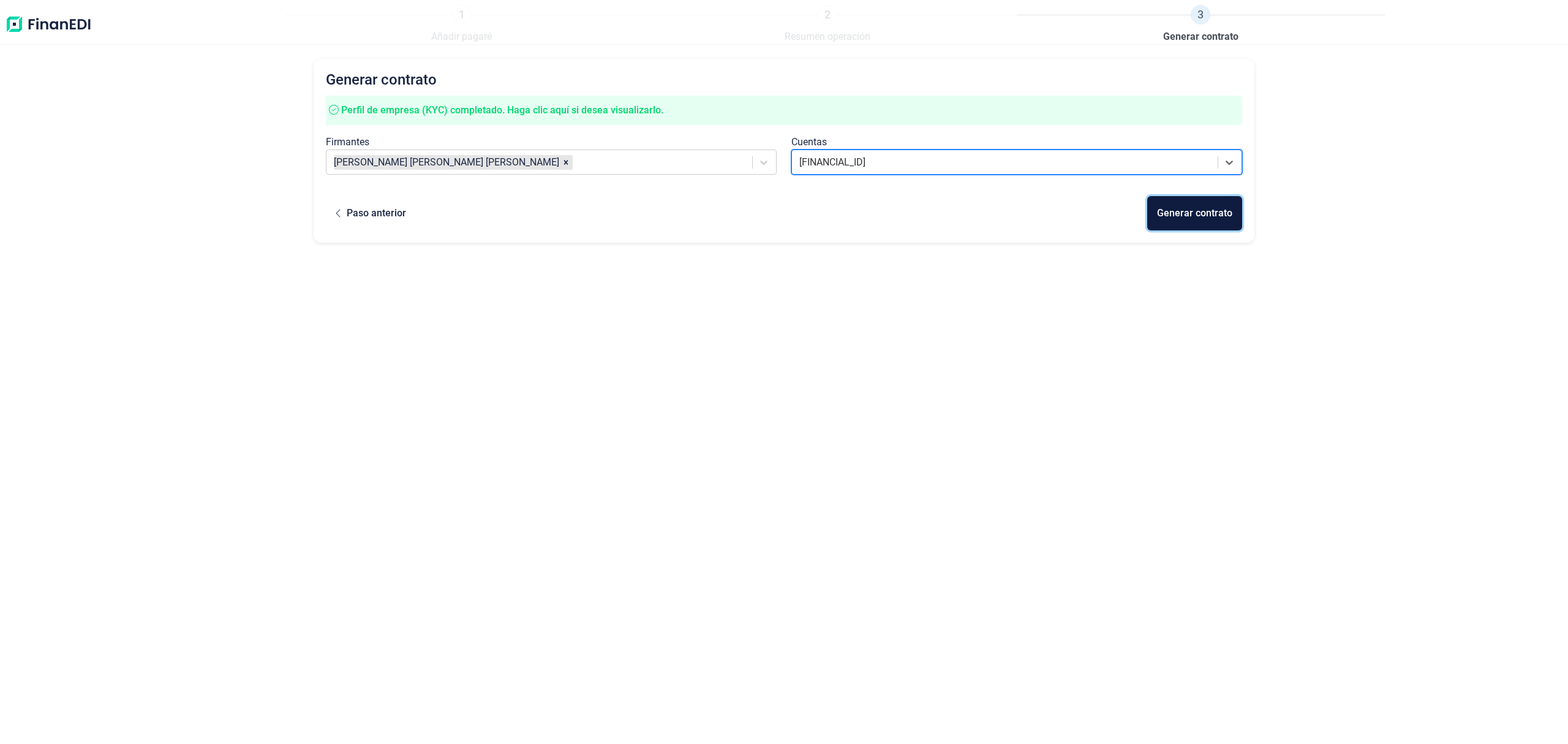
click at [1184, 211] on div "Generar contrato" at bounding box center [1194, 213] width 75 height 15
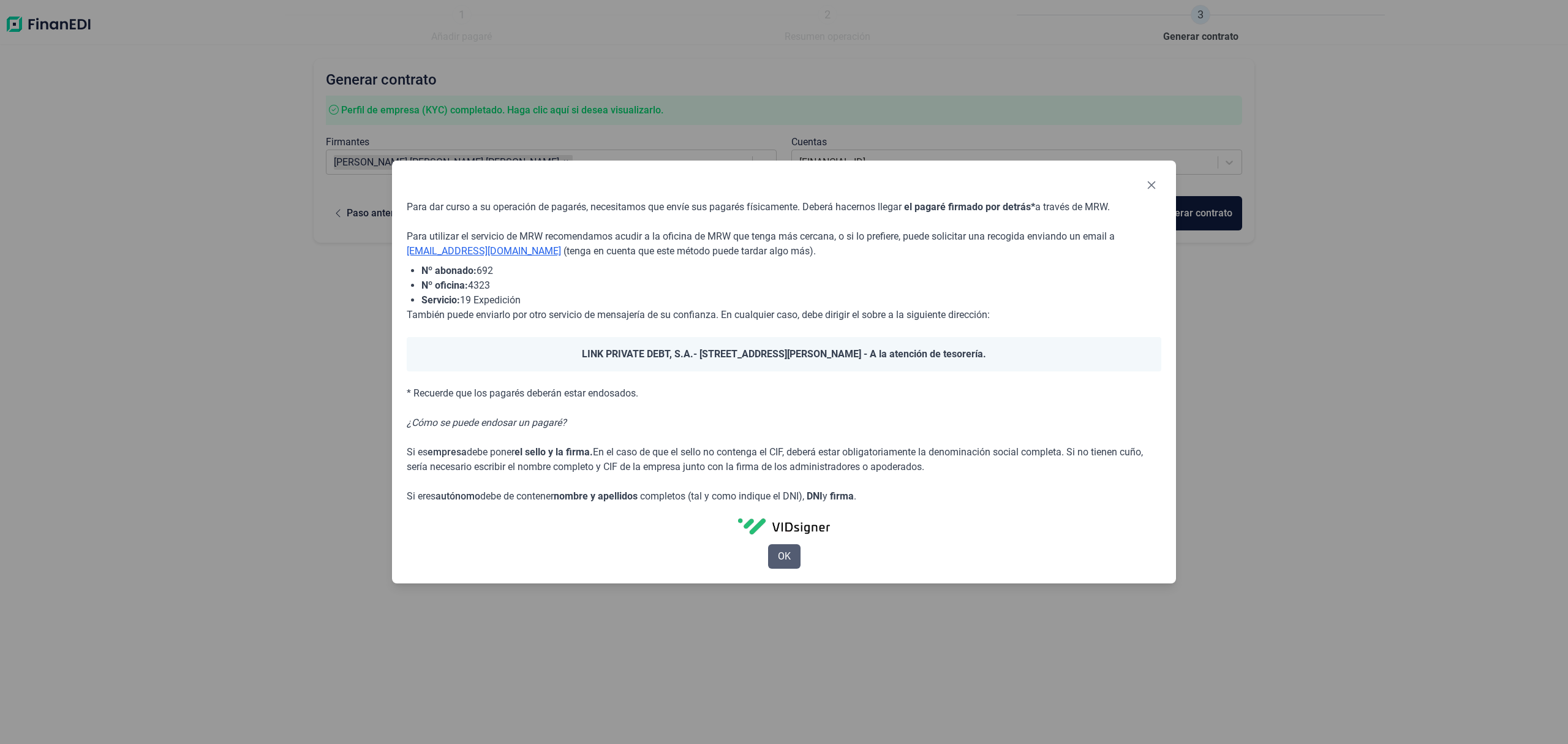
click at [778, 552] on span "OK" at bounding box center [784, 556] width 13 height 15
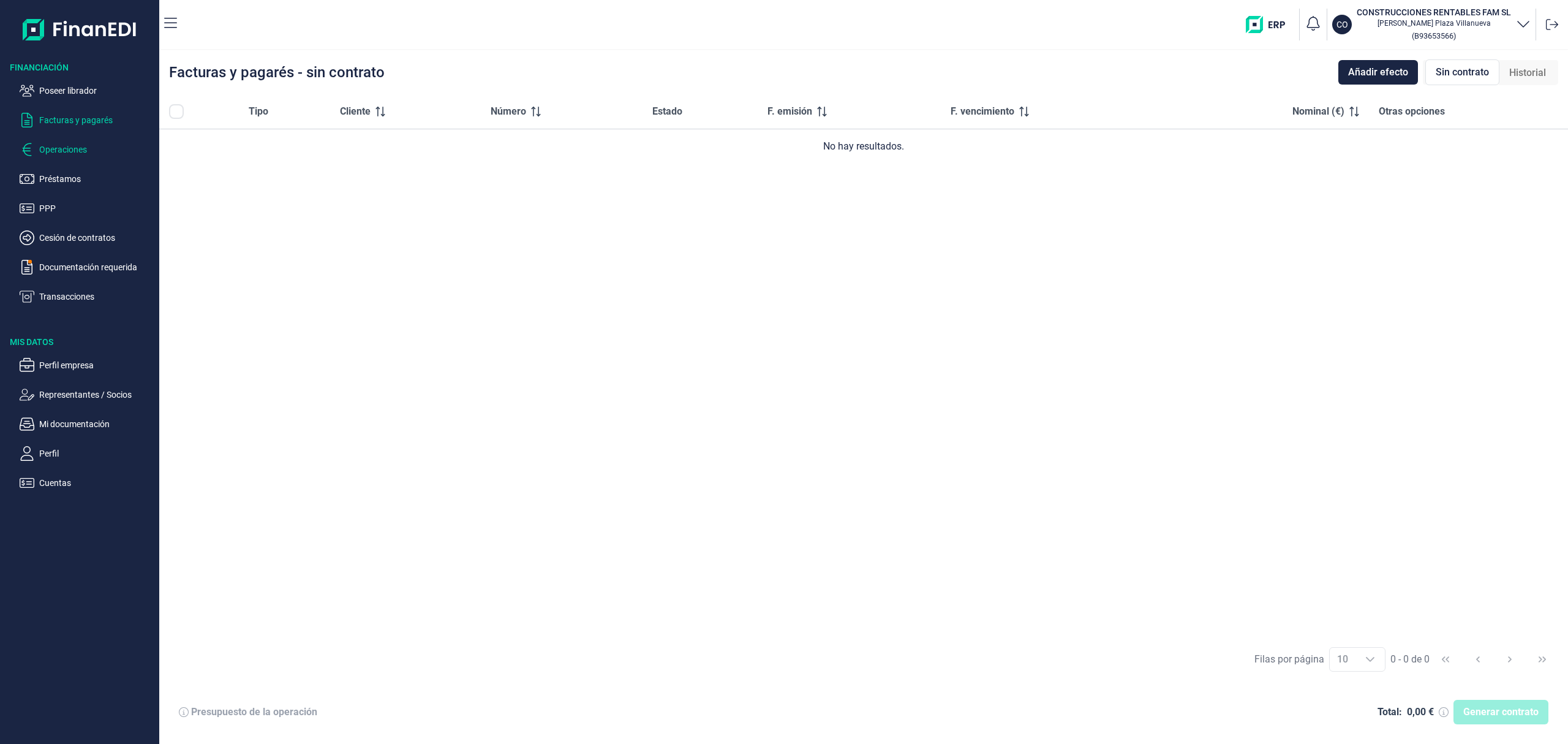
click at [66, 147] on p "Operaciones" at bounding box center [96, 149] width 115 height 15
